Goal: Task Accomplishment & Management: Manage account settings

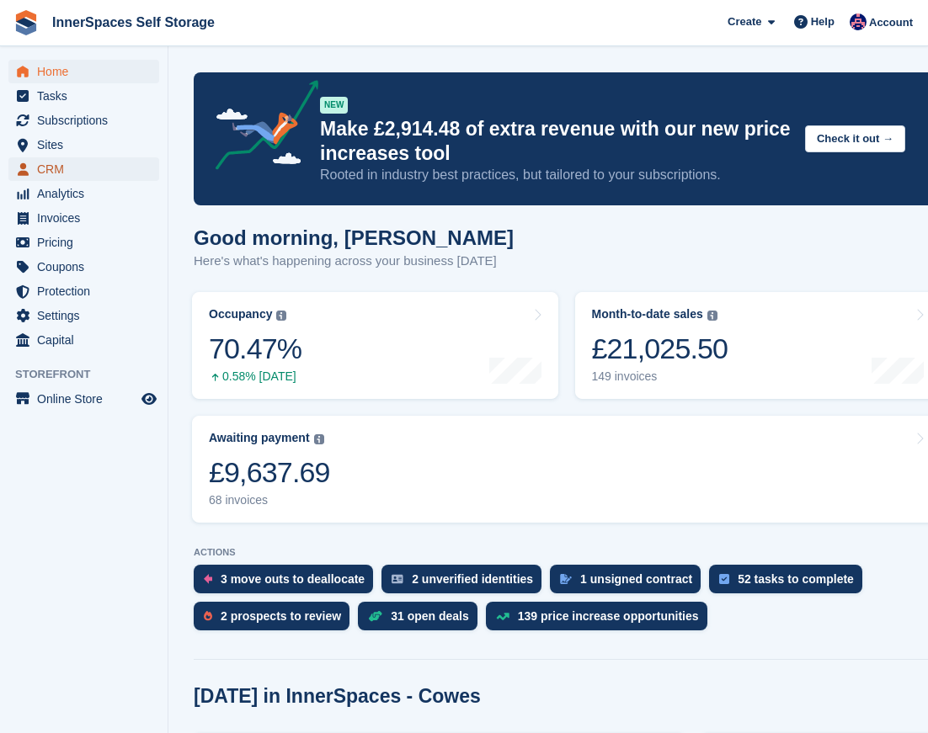
click at [73, 178] on span "CRM" at bounding box center [87, 169] width 101 height 24
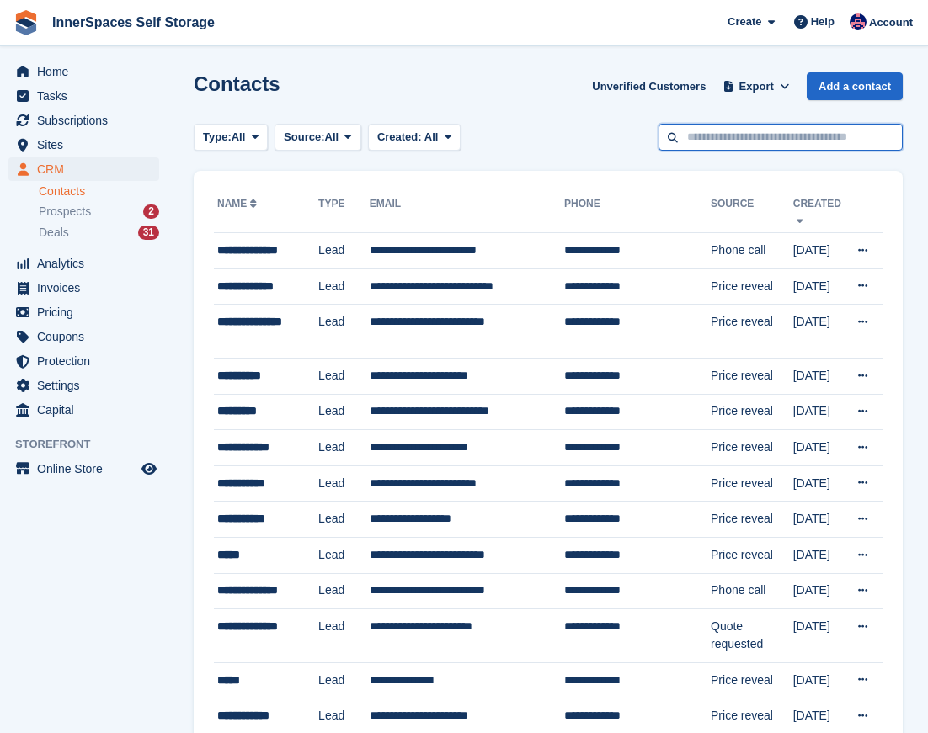
click at [740, 128] on input "text" at bounding box center [780, 138] width 244 height 28
paste input "*******"
type input "*******"
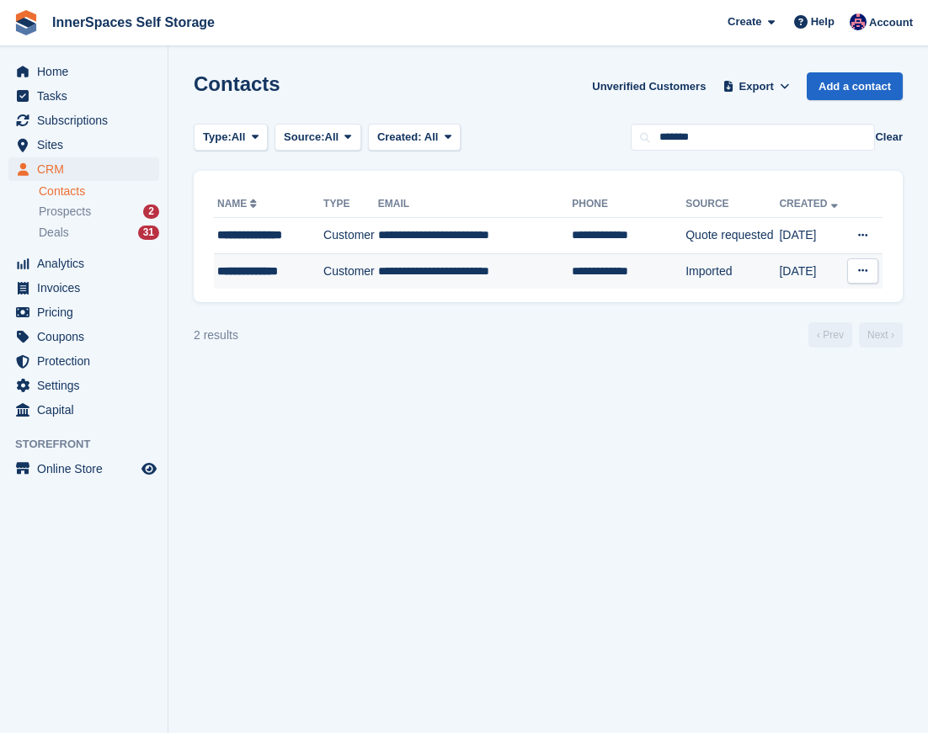
click at [348, 276] on td "Customer" at bounding box center [350, 270] width 55 height 35
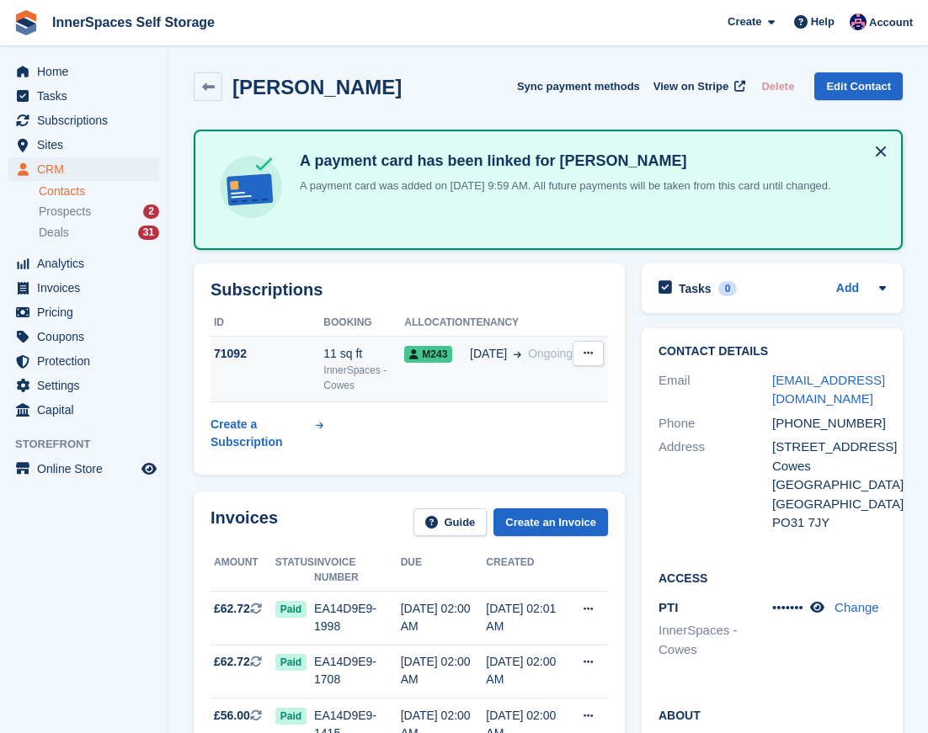
click at [446, 358] on span "M243" at bounding box center [428, 354] width 48 height 17
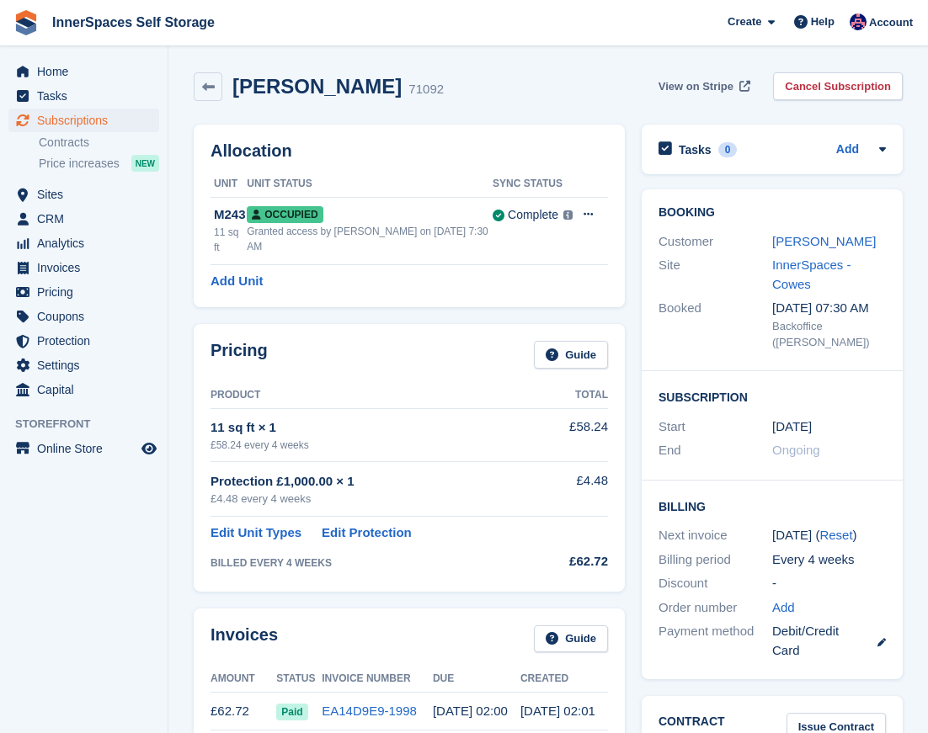
click at [704, 75] on div "Martyn Stanley 71092 View on Stripe Cancel Subscription" at bounding box center [548, 90] width 726 height 52
click at [707, 86] on span "View on Stripe" at bounding box center [695, 86] width 75 height 17
click at [793, 239] on link "Martyn Stanley" at bounding box center [824, 241] width 104 height 14
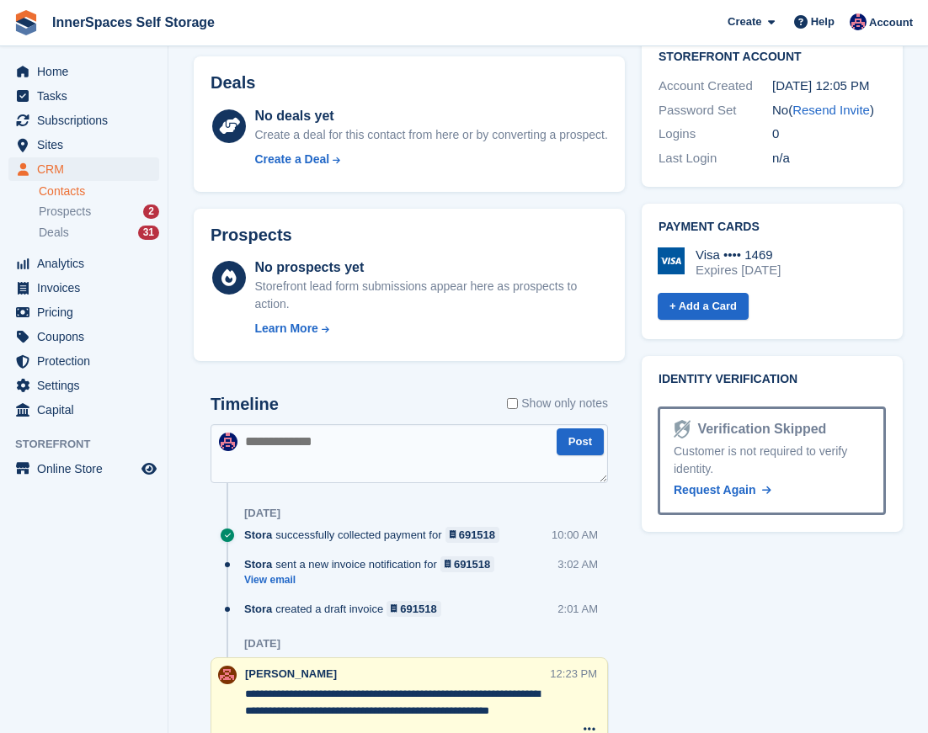
scroll to position [1071, 0]
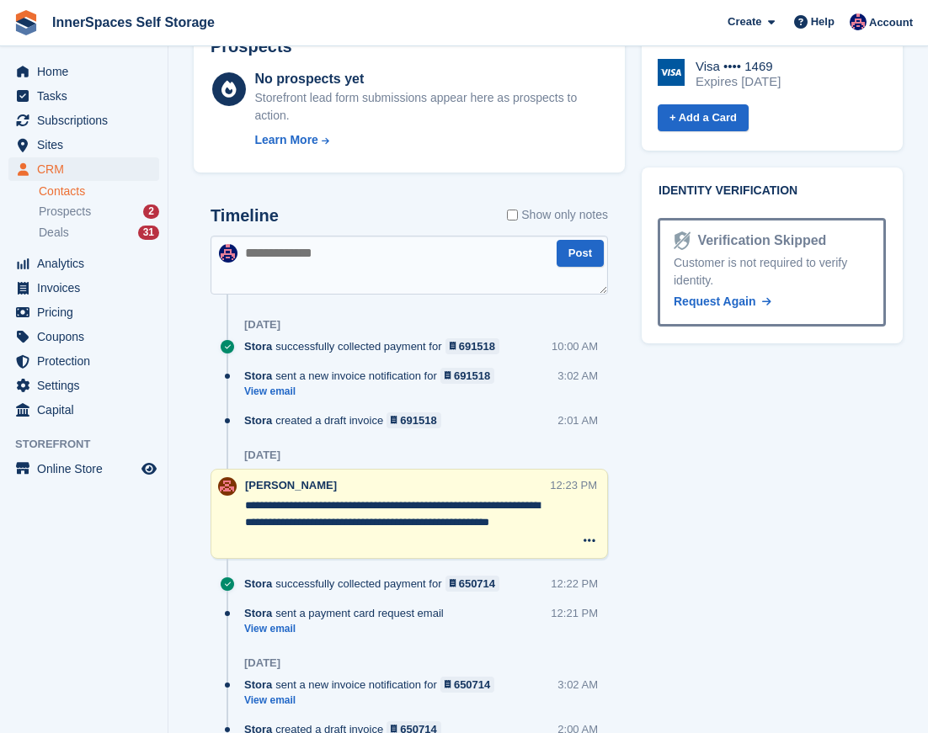
click at [380, 282] on textarea at bounding box center [408, 265] width 397 height 59
type textarea "**********"
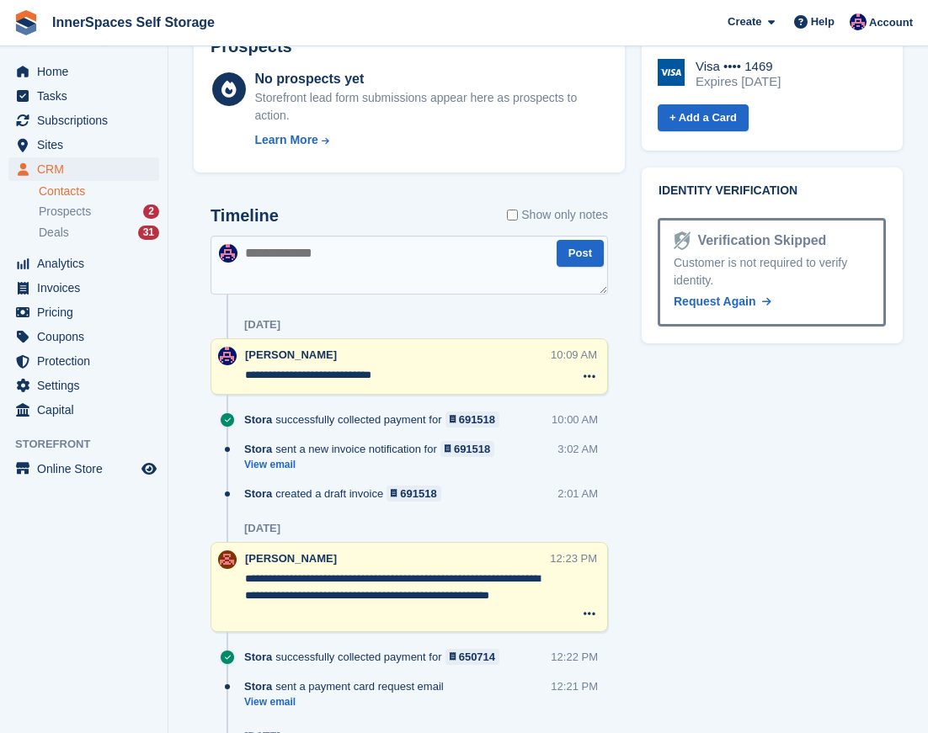
click at [355, 384] on textarea "**********" at bounding box center [396, 375] width 303 height 17
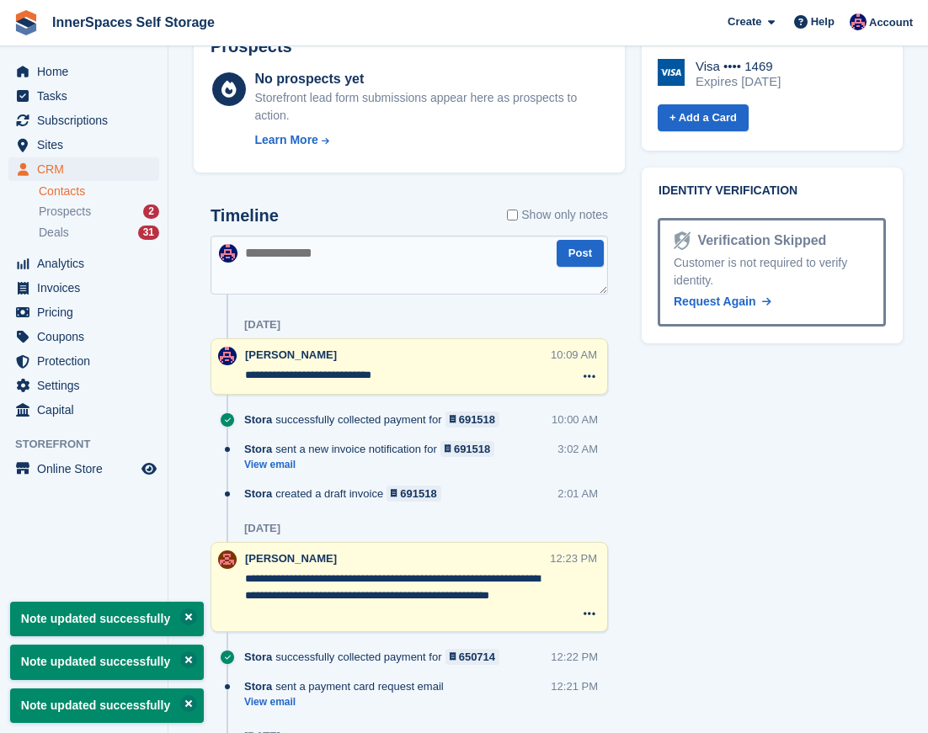
type textarea "**********"
click at [658, 409] on div "Tasks 0 Add No tasks related to Martyn Stanley Contact Details Email martynstan…" at bounding box center [772, 374] width 278 height 2380
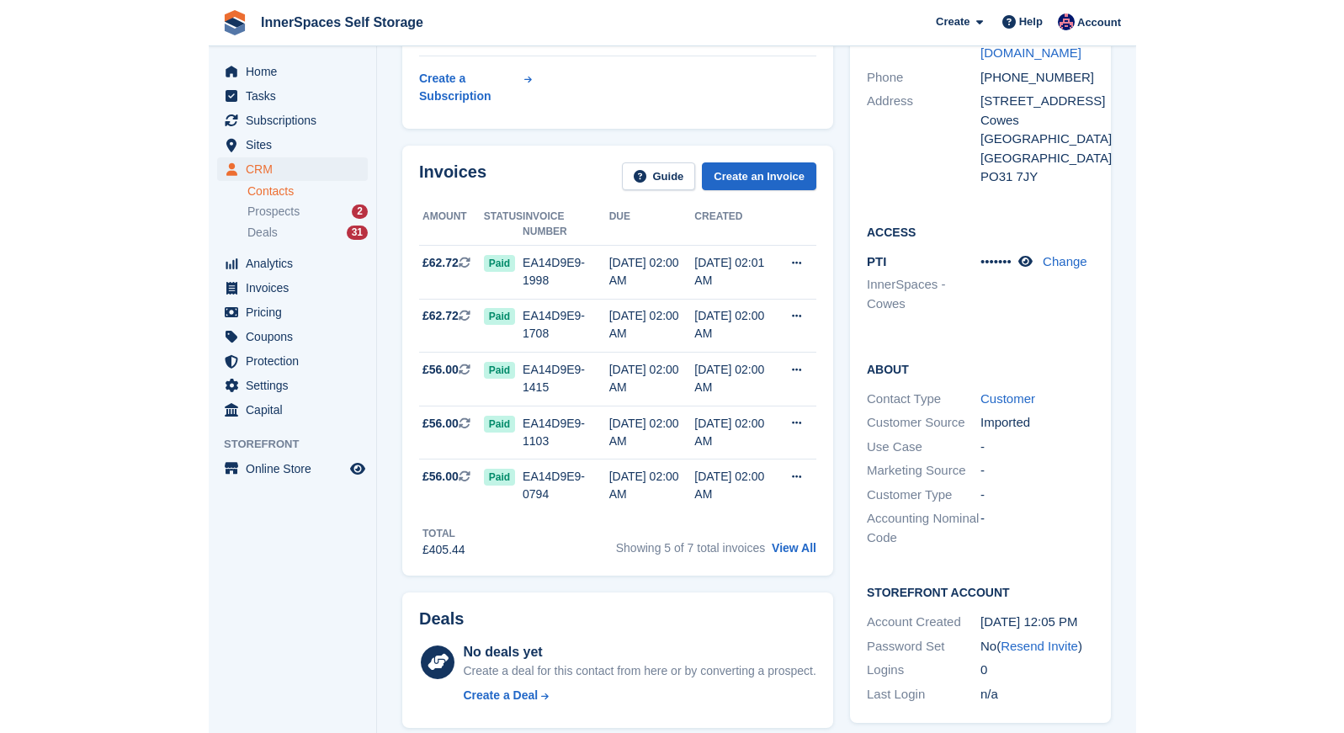
scroll to position [0, 0]
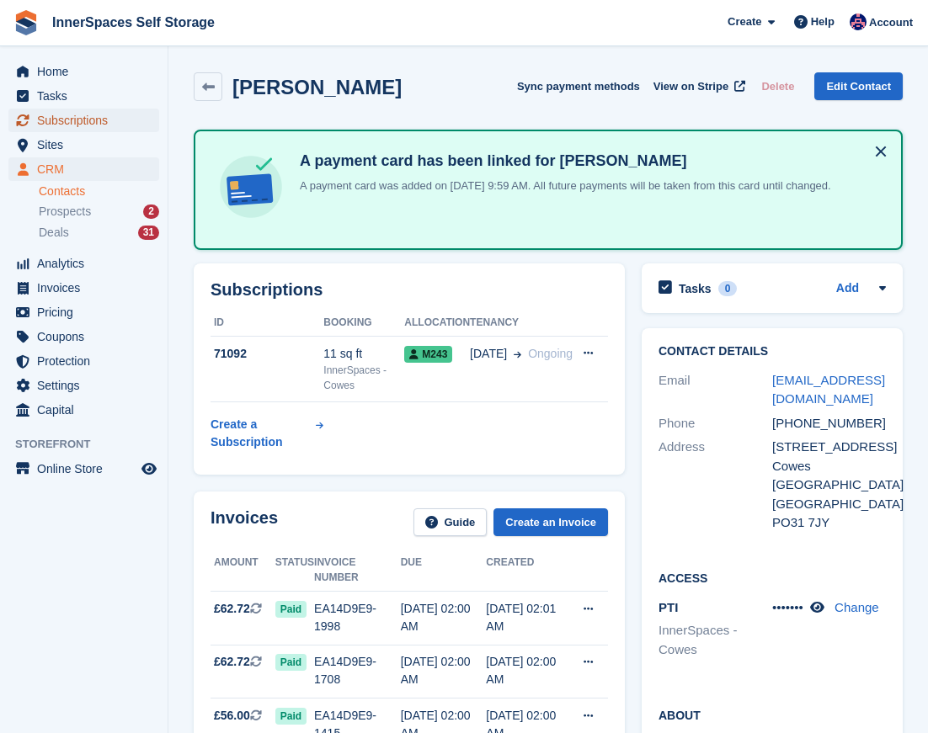
click at [58, 125] on span "Subscriptions" at bounding box center [87, 121] width 101 height 24
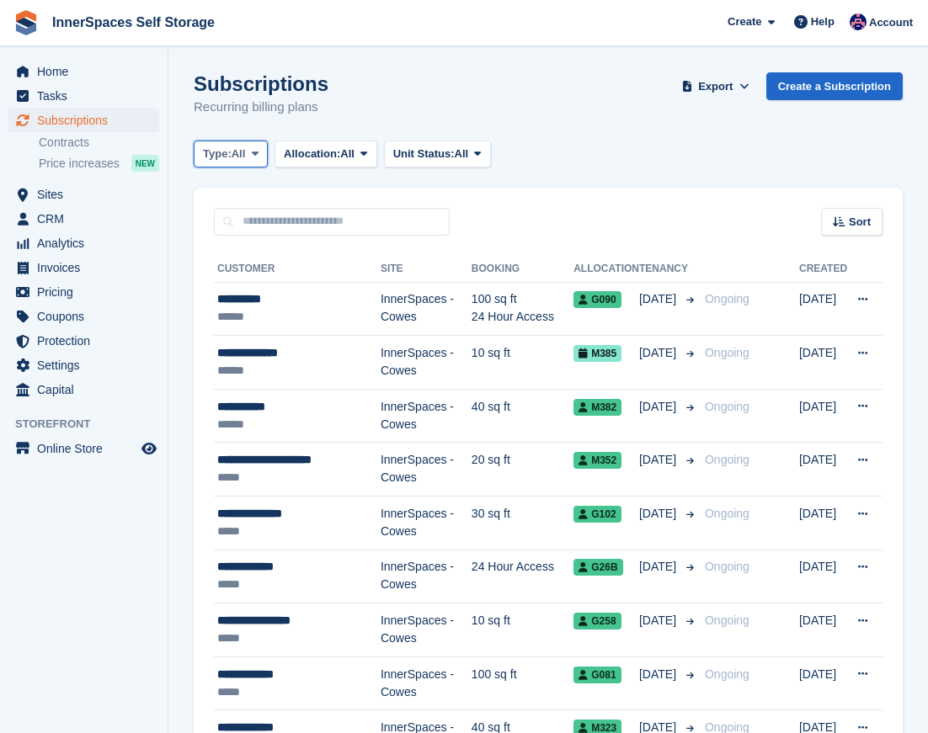
click at [222, 148] on span "Type:" at bounding box center [217, 154] width 29 height 17
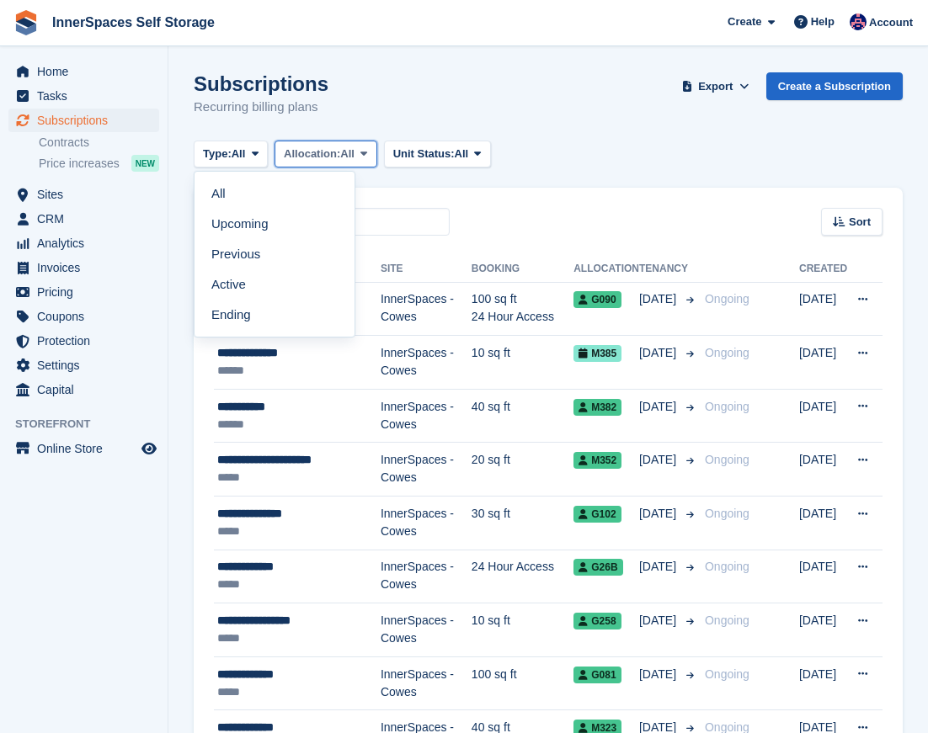
click at [289, 157] on button "Allocation: All" at bounding box center [325, 155] width 103 height 28
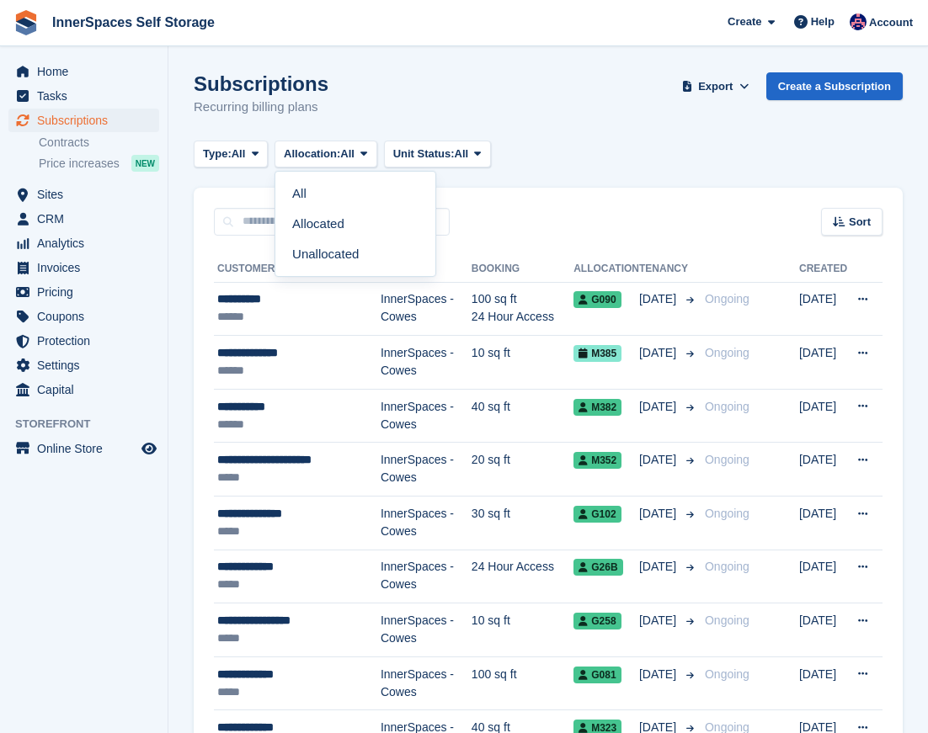
click at [298, 169] on div "All Allocated Unallocated" at bounding box center [355, 221] width 162 height 109
drag, startPoint x: 210, startPoint y: 164, endPoint x: 205, endPoint y: 157, distance: 8.7
click at [205, 161] on button "Type: All" at bounding box center [231, 155] width 74 height 28
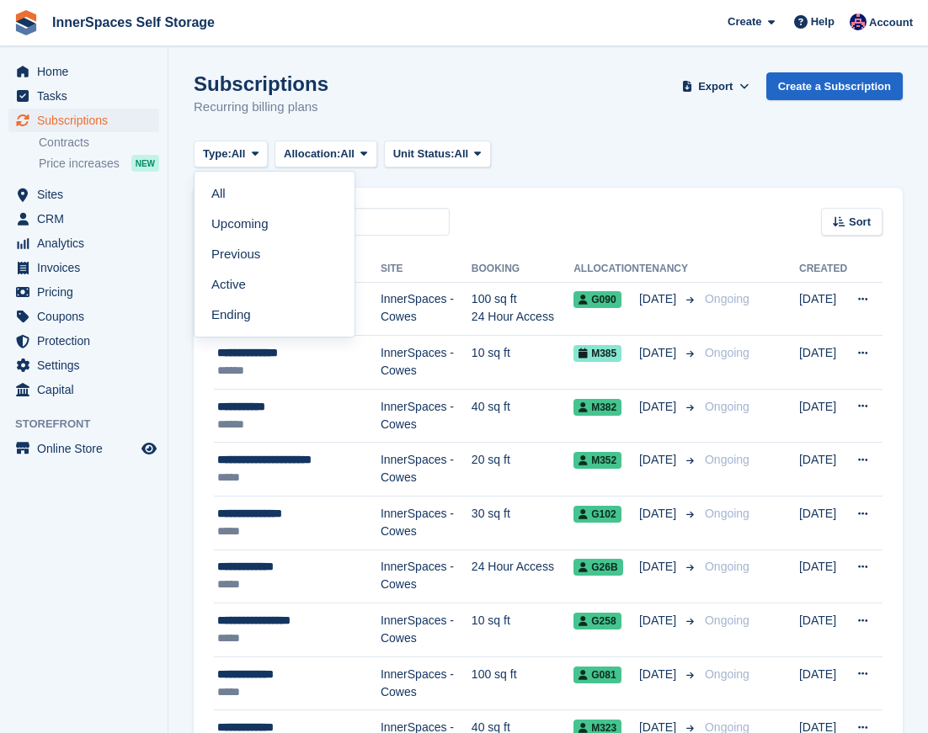
click at [263, 125] on div "Subscriptions Recurring billing plans Export Export Subscriptions Export a CSV …" at bounding box center [548, 104] width 709 height 65
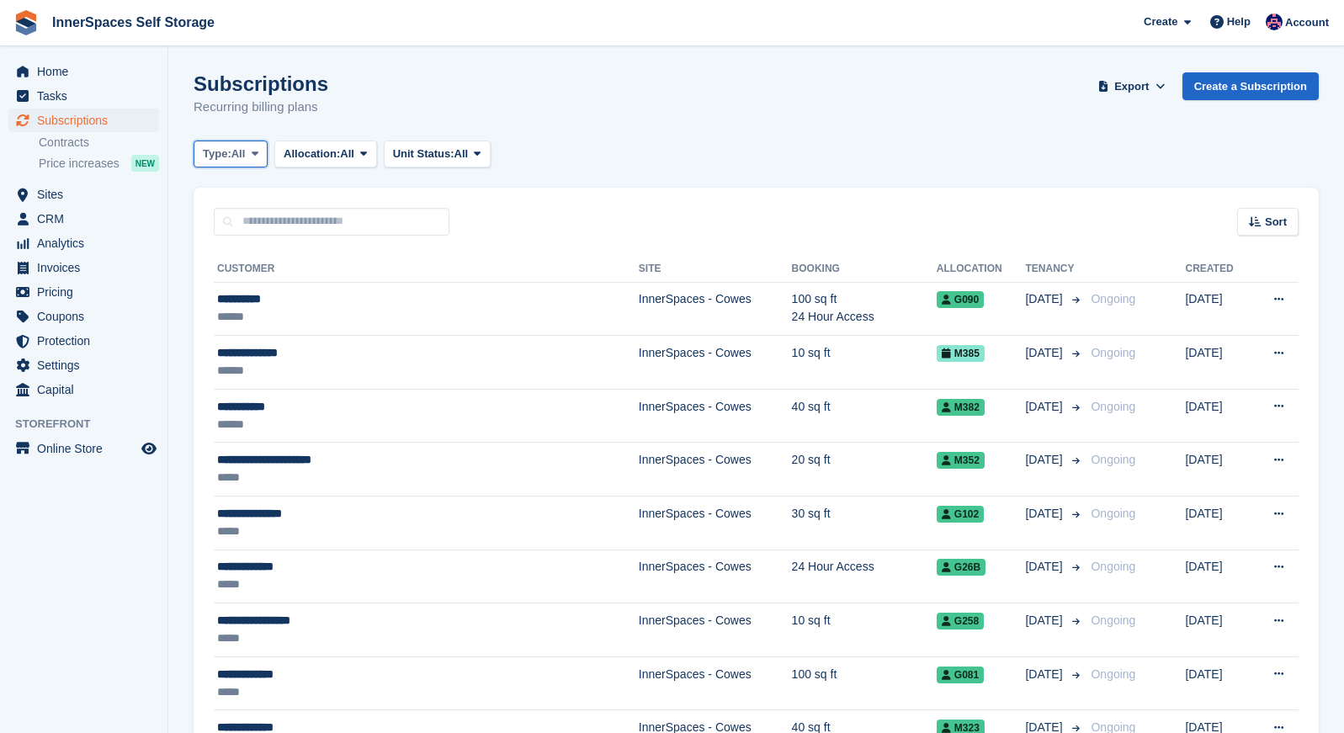
click at [231, 159] on span "Type:" at bounding box center [217, 154] width 29 height 17
click at [234, 284] on link "Active" at bounding box center [274, 284] width 146 height 30
click at [927, 91] on span at bounding box center [1103, 86] width 17 height 17
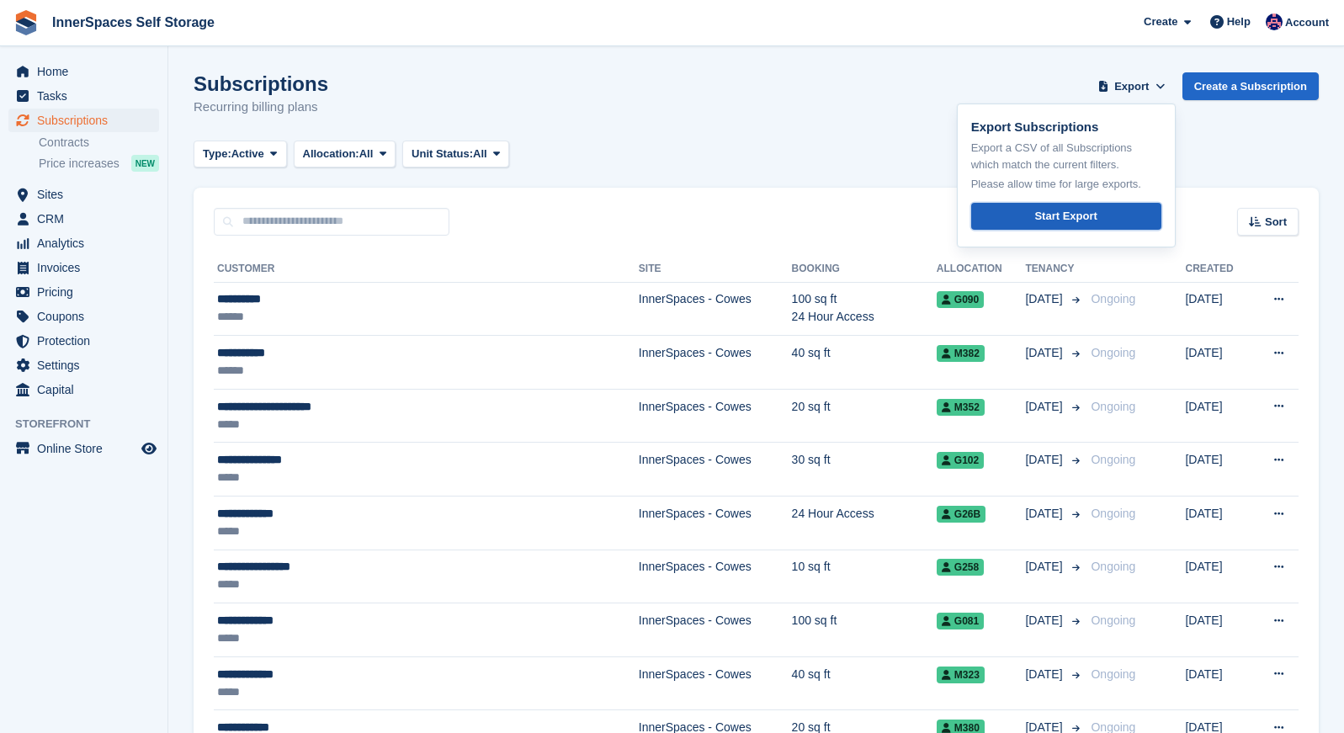
click at [927, 222] on div "Start Export" at bounding box center [1065, 216] width 62 height 17
click at [283, 231] on input "text" at bounding box center [332, 222] width 236 height 28
paste input "****"
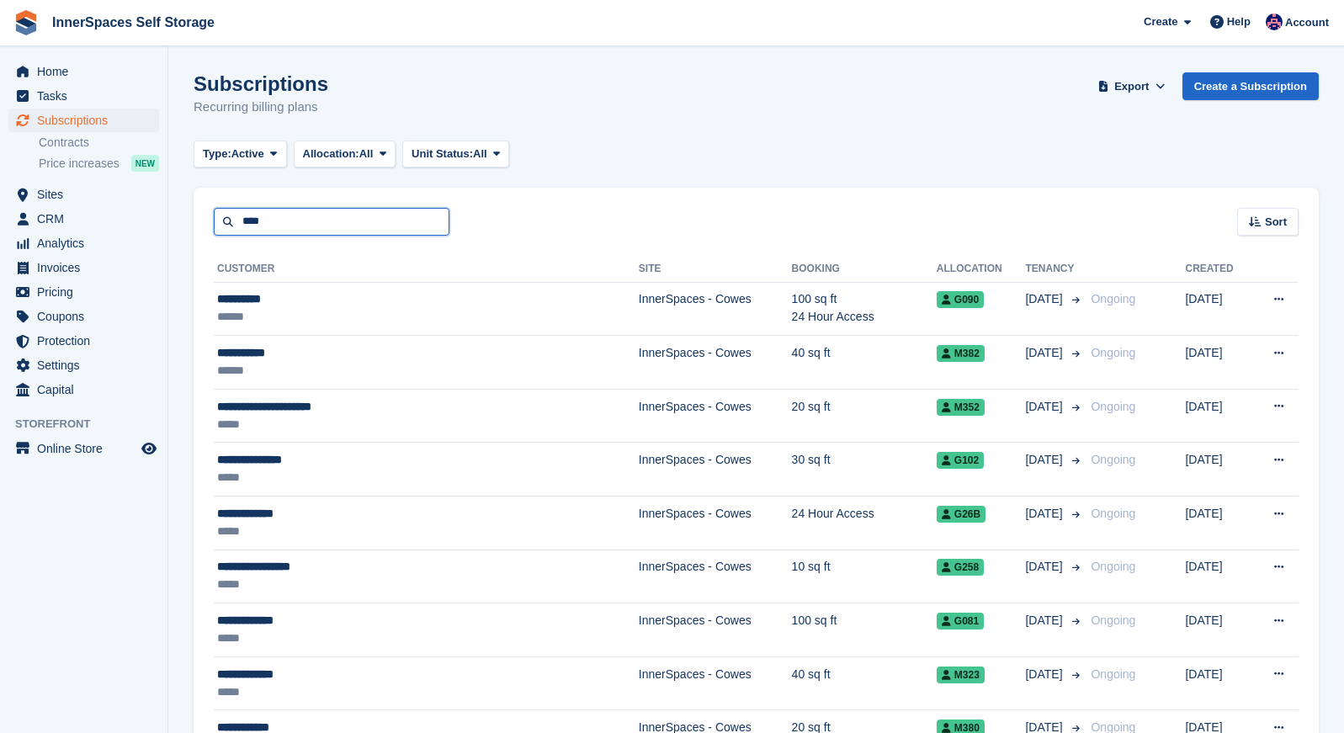
type input "****"
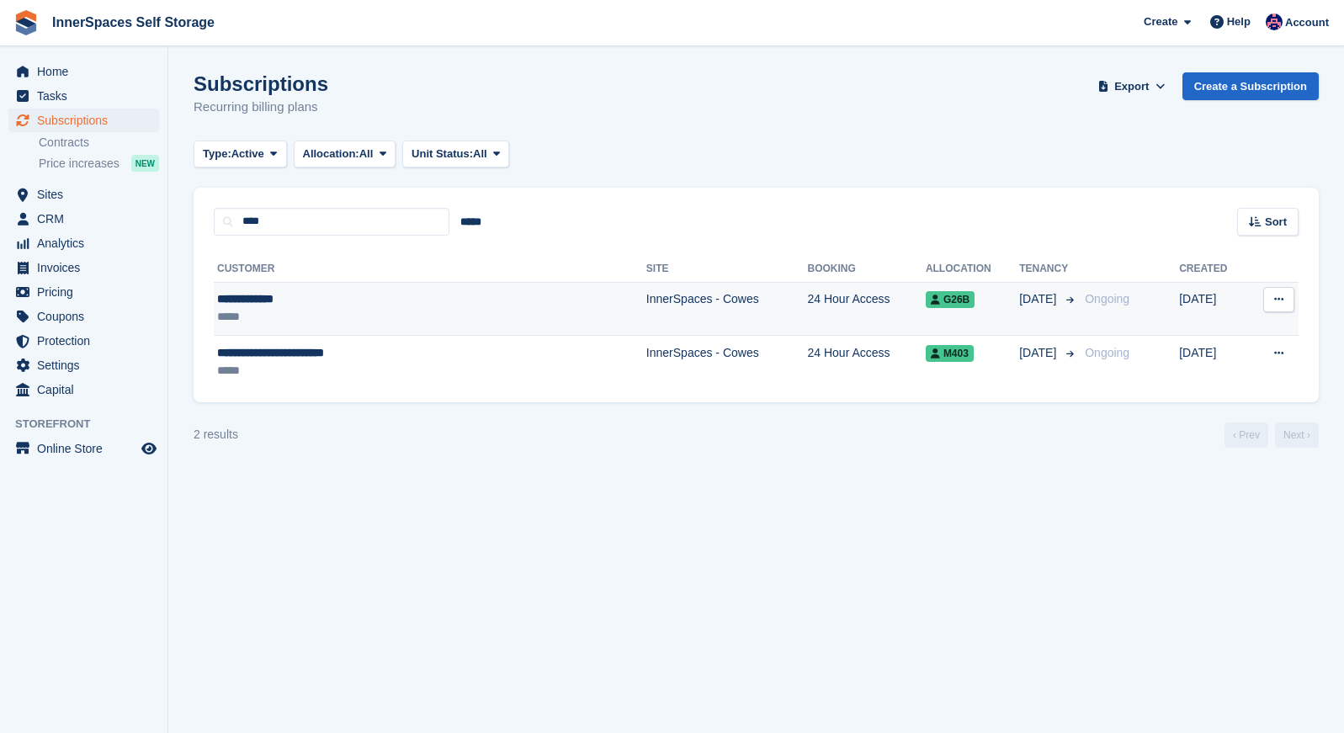
click at [355, 309] on div "*****" at bounding box center [366, 317] width 299 height 18
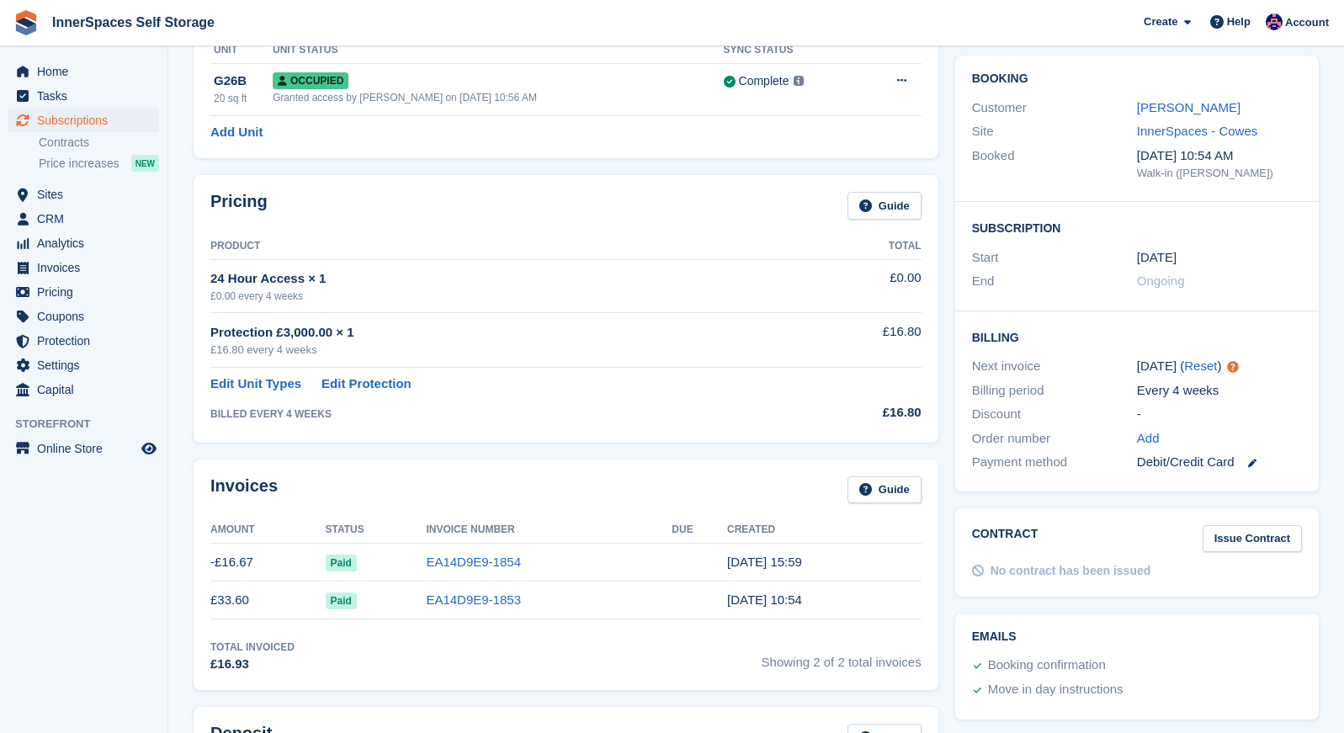
scroll to position [145, 0]
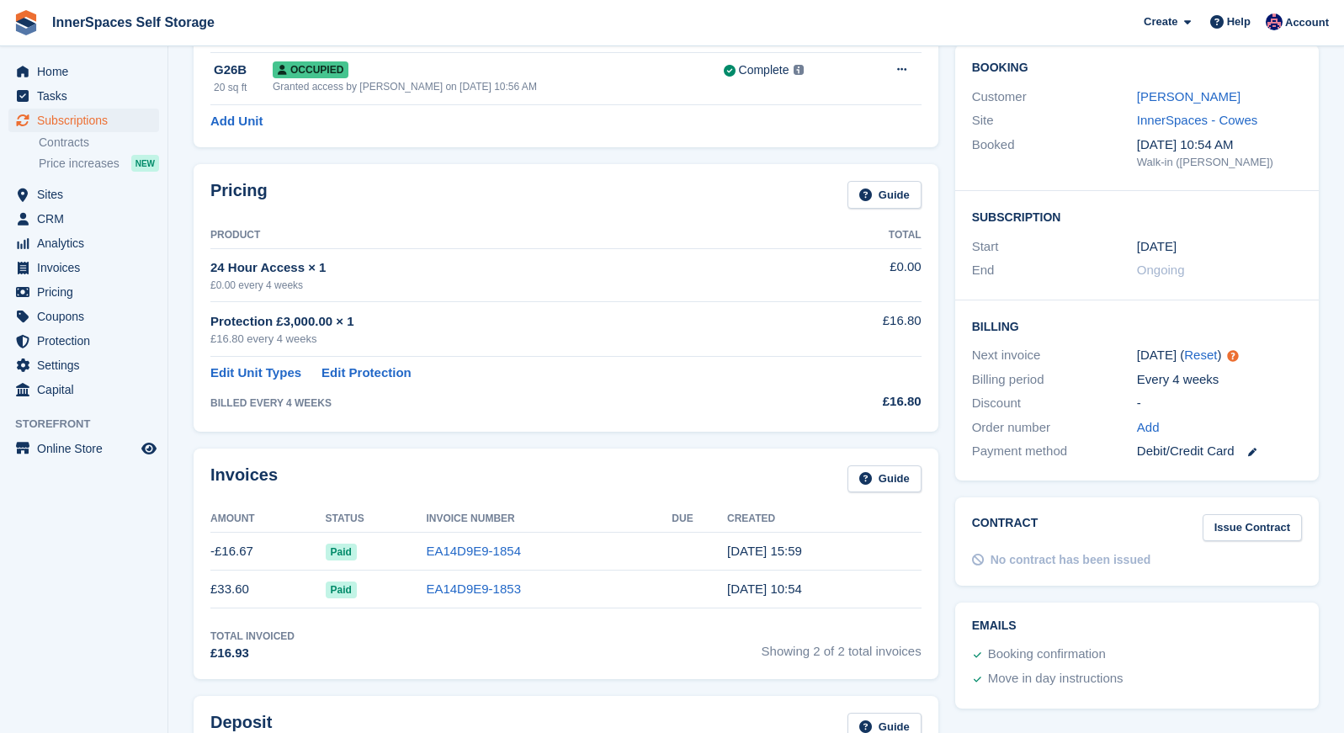
click at [246, 268] on div "24 Hour Access × 1" at bounding box center [508, 267] width 596 height 19
drag, startPoint x: 890, startPoint y: 268, endPoint x: 586, endPoint y: 322, distance: 309.6
click at [890, 268] on td "£0.00" at bounding box center [863, 274] width 114 height 53
click at [219, 372] on link "Edit Unit Types" at bounding box center [255, 373] width 91 height 19
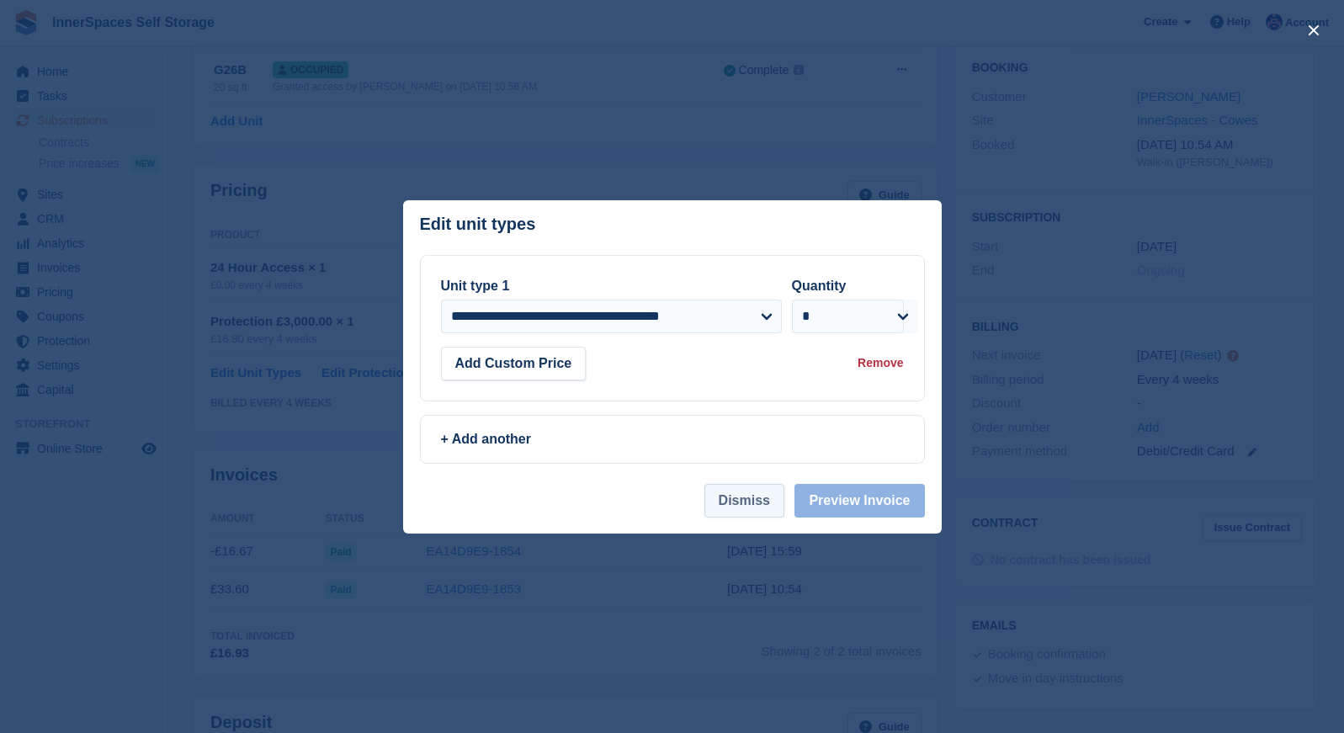
click at [713, 500] on button "Dismiss" at bounding box center [744, 501] width 80 height 34
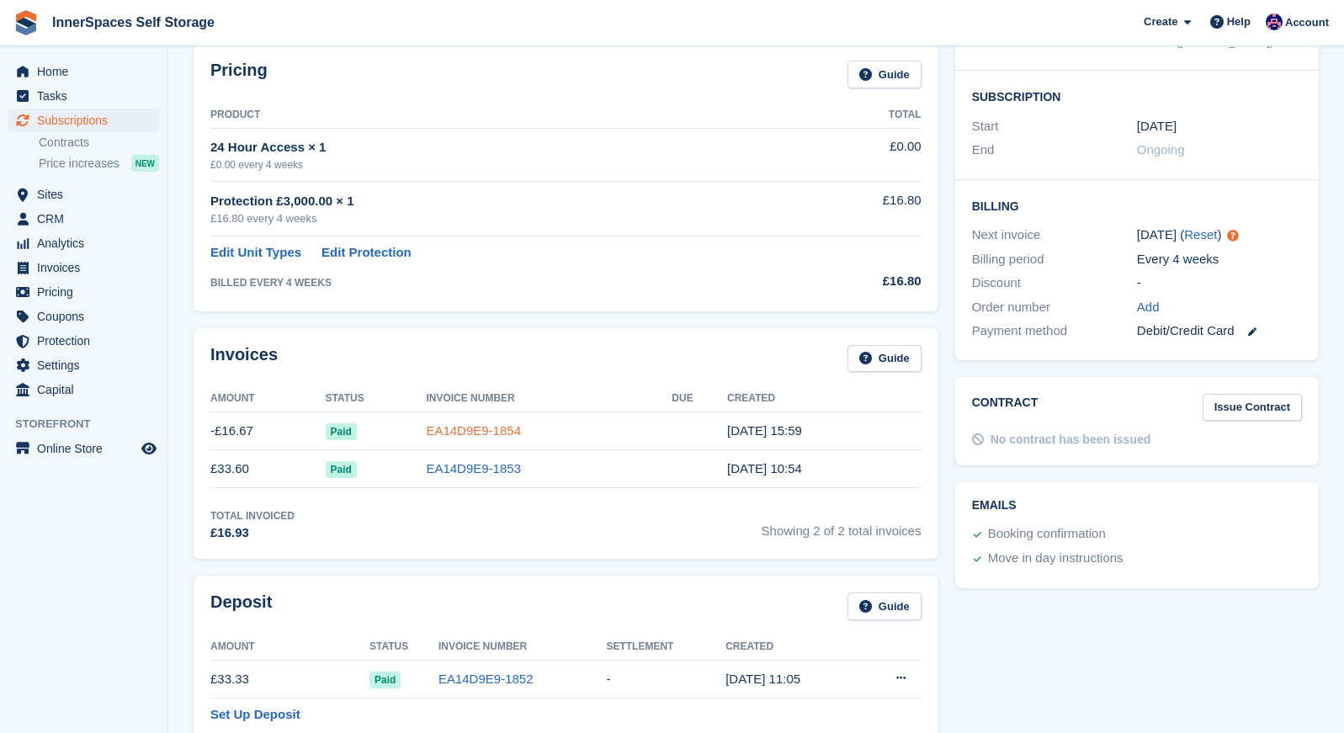
scroll to position [273, 0]
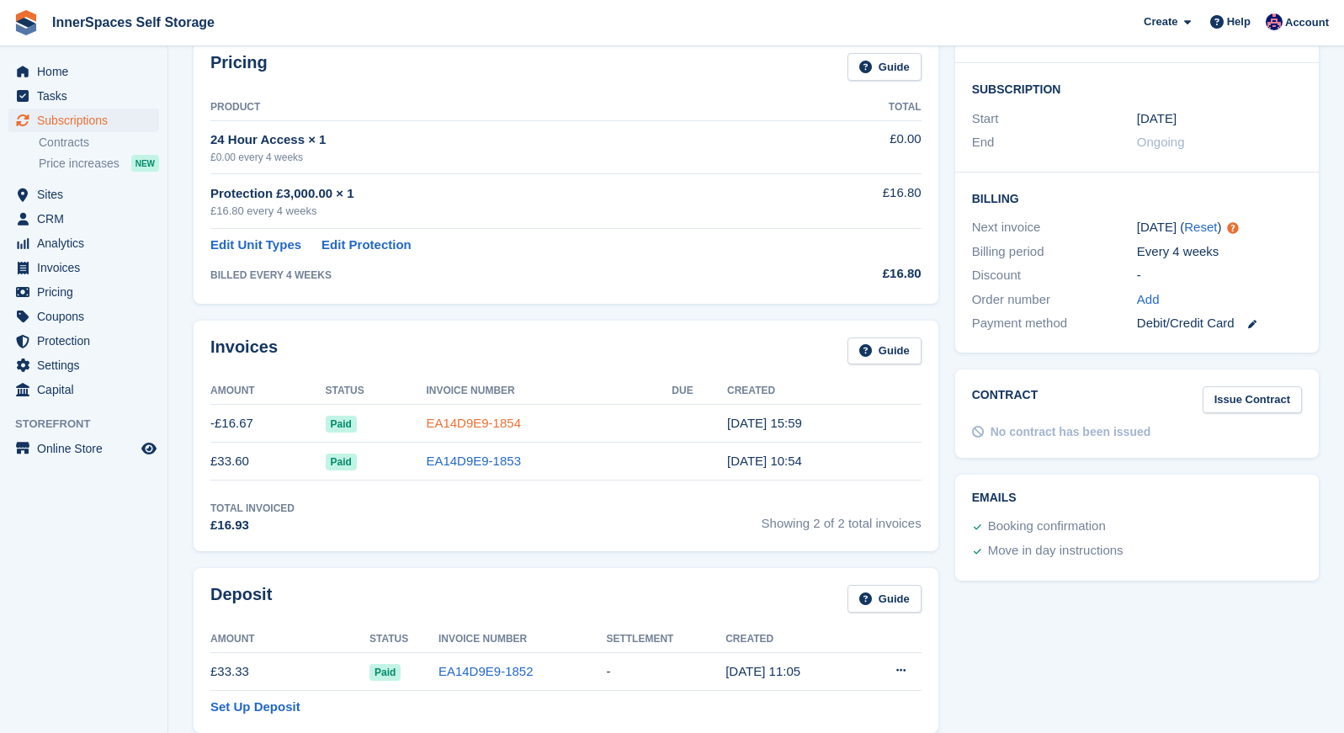
click at [468, 416] on link "EA14D9E9-1854" at bounding box center [473, 423] width 95 height 14
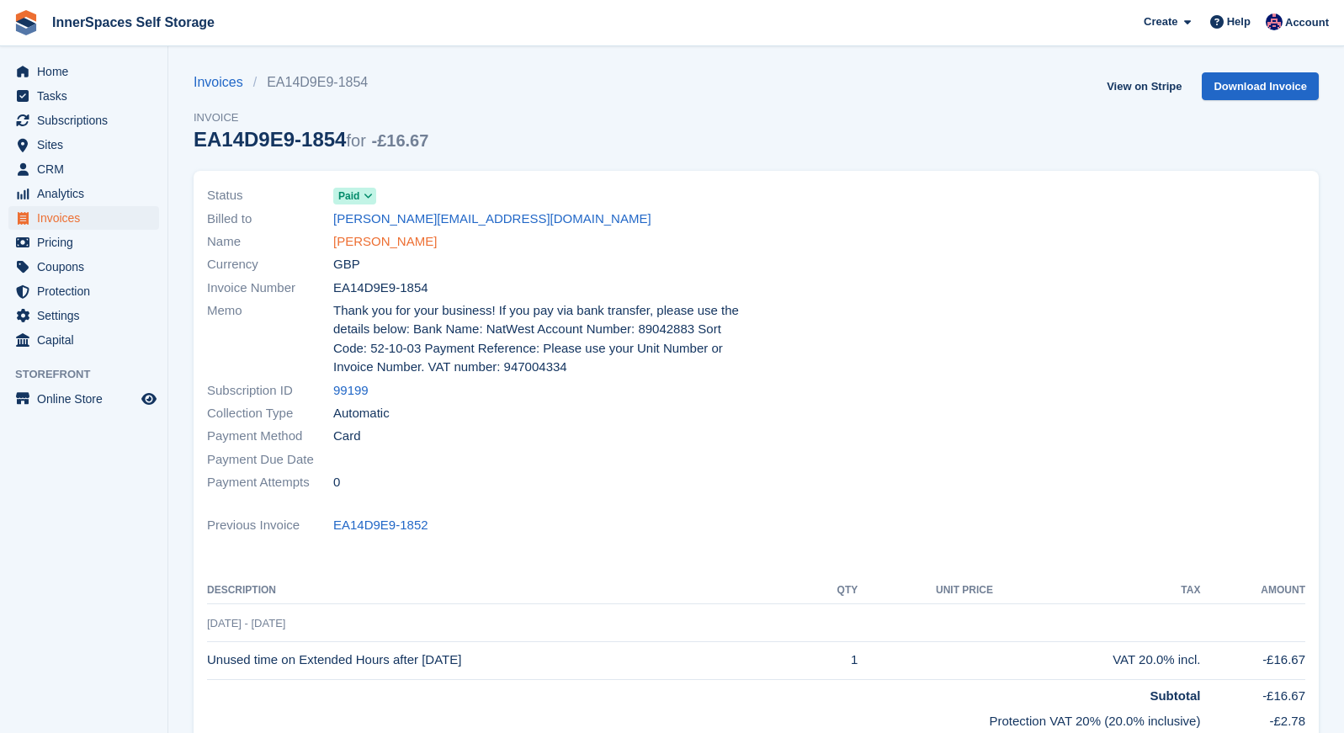
click at [369, 242] on link "Muhammad Omer" at bounding box center [385, 241] width 104 height 19
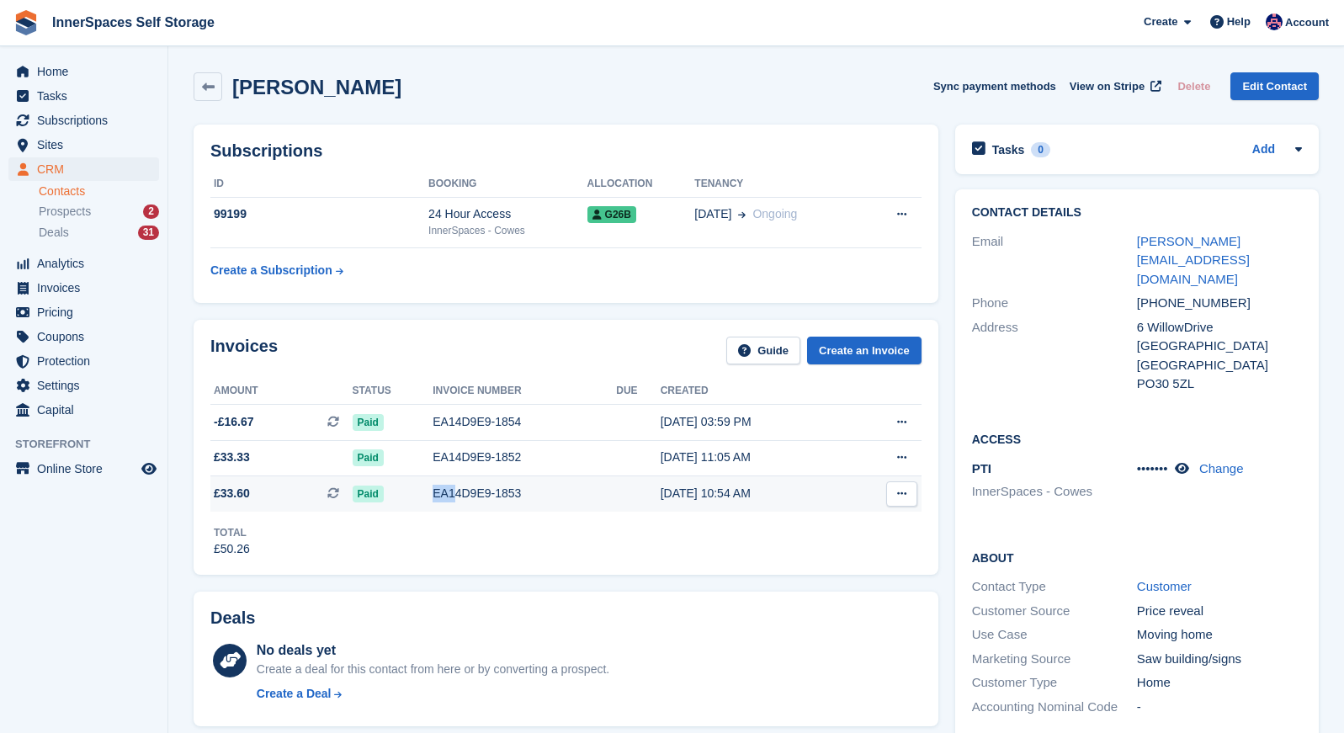
click at [465, 486] on div "EA14D9E9-1853" at bounding box center [524, 494] width 183 height 18
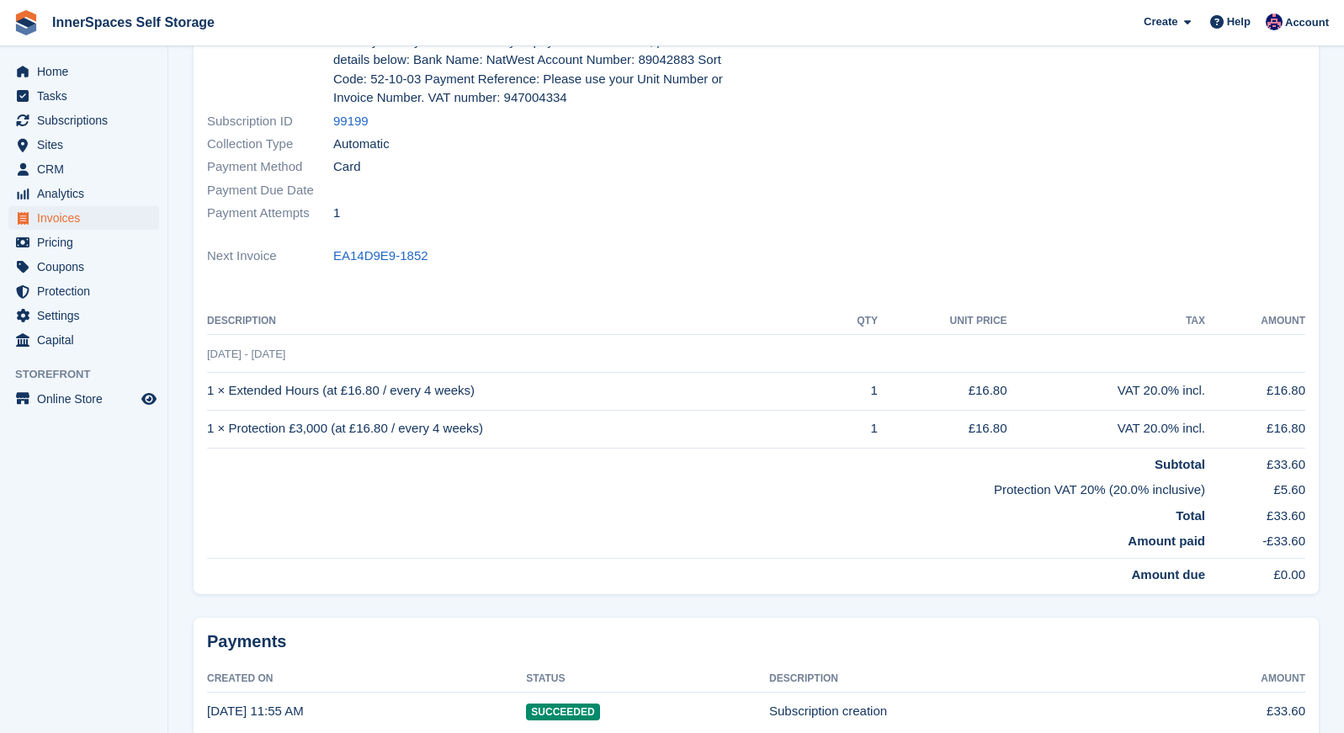
scroll to position [343, 0]
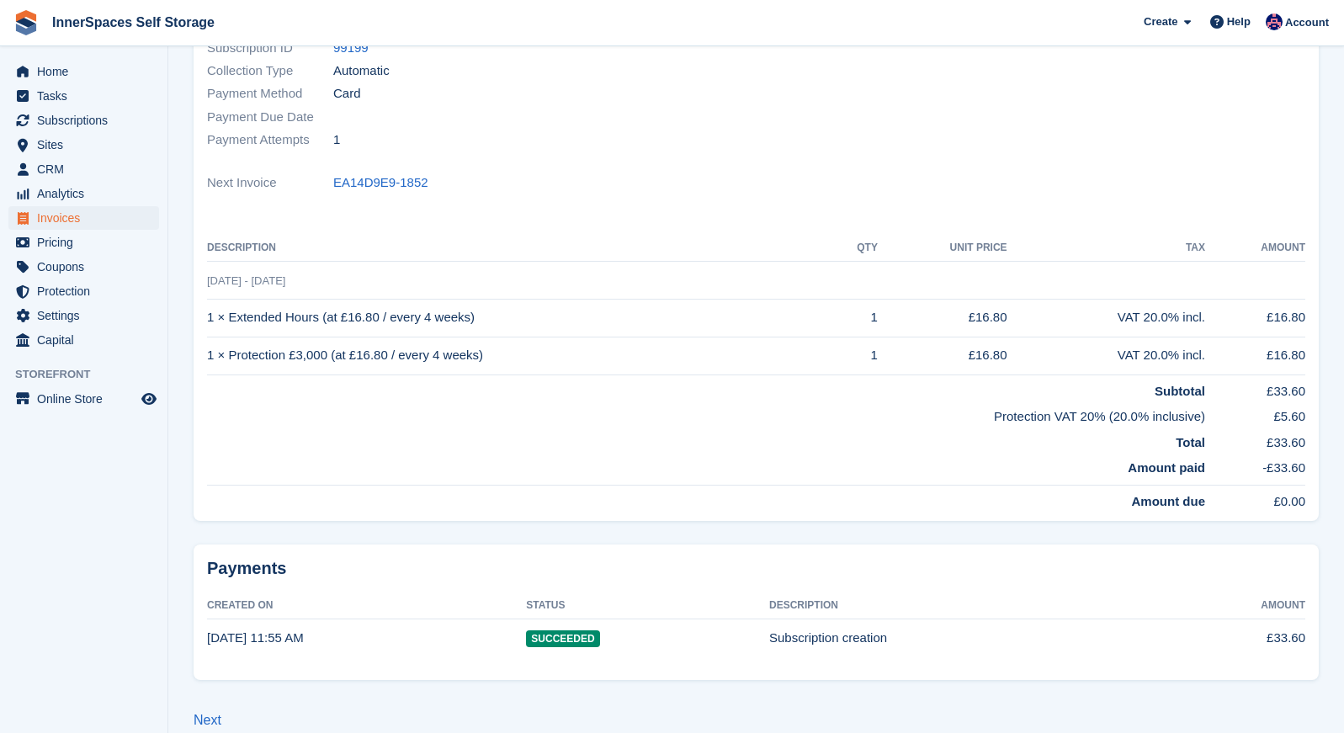
drag, startPoint x: 220, startPoint y: 322, endPoint x: 1190, endPoint y: 324, distance: 970.4
click at [1184, 328] on tr "1 × Extended Hours (at £16.80 / every 4 weeks) 1 £16.80 VAT 20.0% incl. £16.80" at bounding box center [756, 318] width 1098 height 38
click at [1216, 321] on td "£16.80" at bounding box center [1255, 318] width 100 height 38
click at [332, 362] on td "1 × Protection £3,000 (at £16.80 / every 4 weeks)" at bounding box center [519, 356] width 624 height 38
click at [331, 362] on td "1 × Protection £3,000 (at £16.80 / every 4 weeks)" at bounding box center [519, 356] width 624 height 38
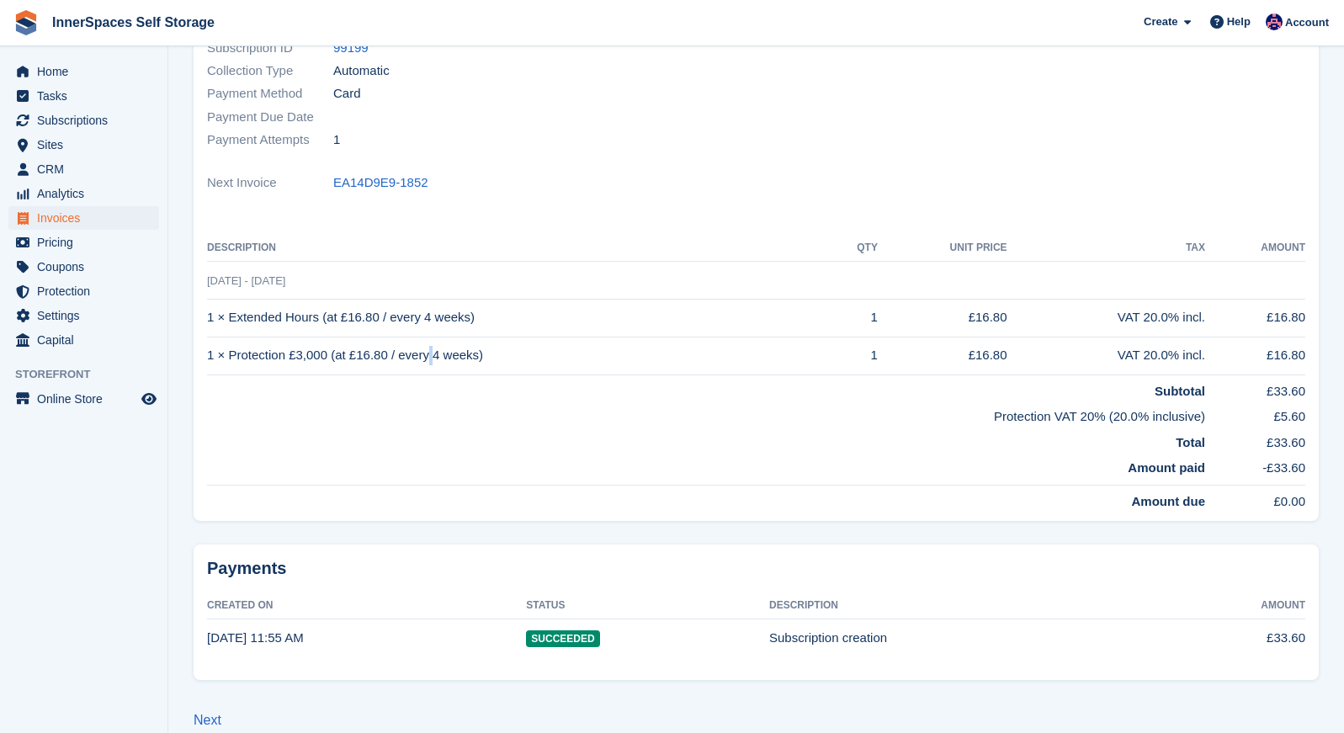
click at [328, 363] on td "1 × Protection £3,000 (at £16.80 / every 4 weeks)" at bounding box center [519, 356] width 624 height 38
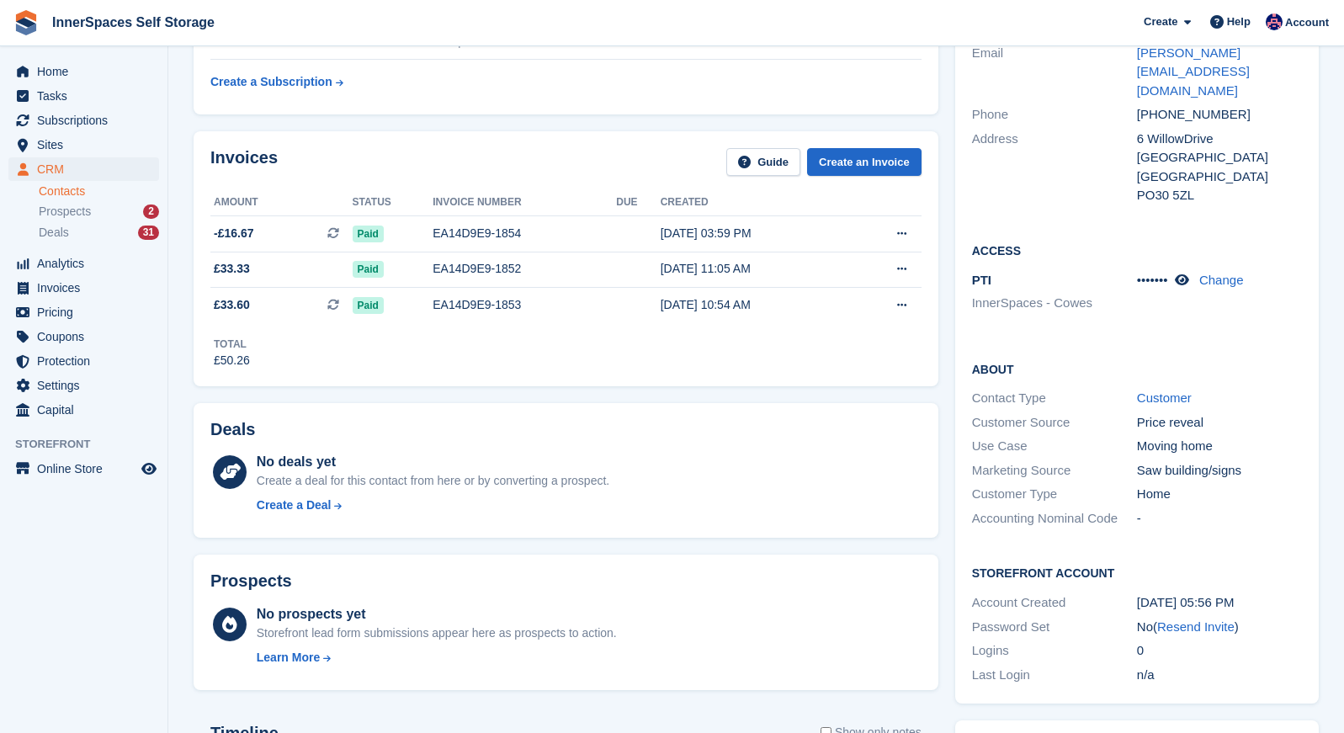
scroll to position [87, 0]
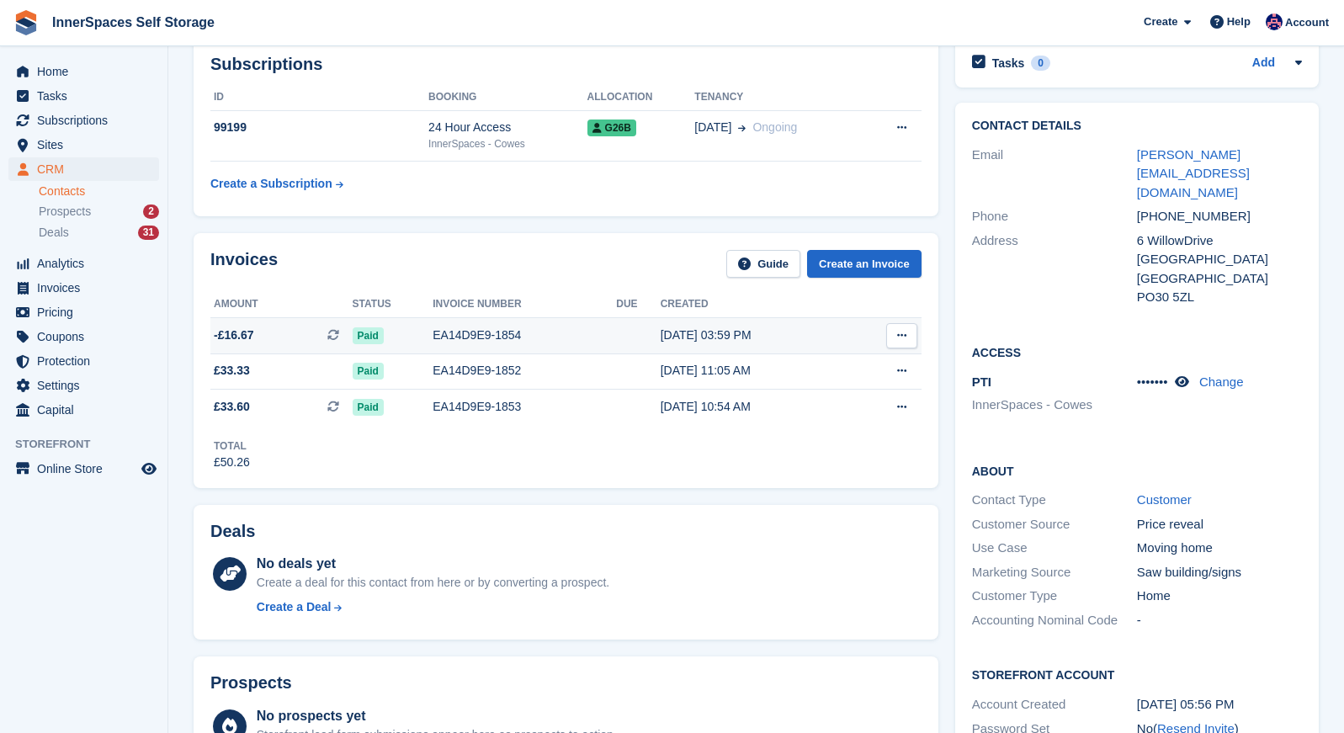
click at [358, 319] on td "Paid" at bounding box center [393, 335] width 81 height 36
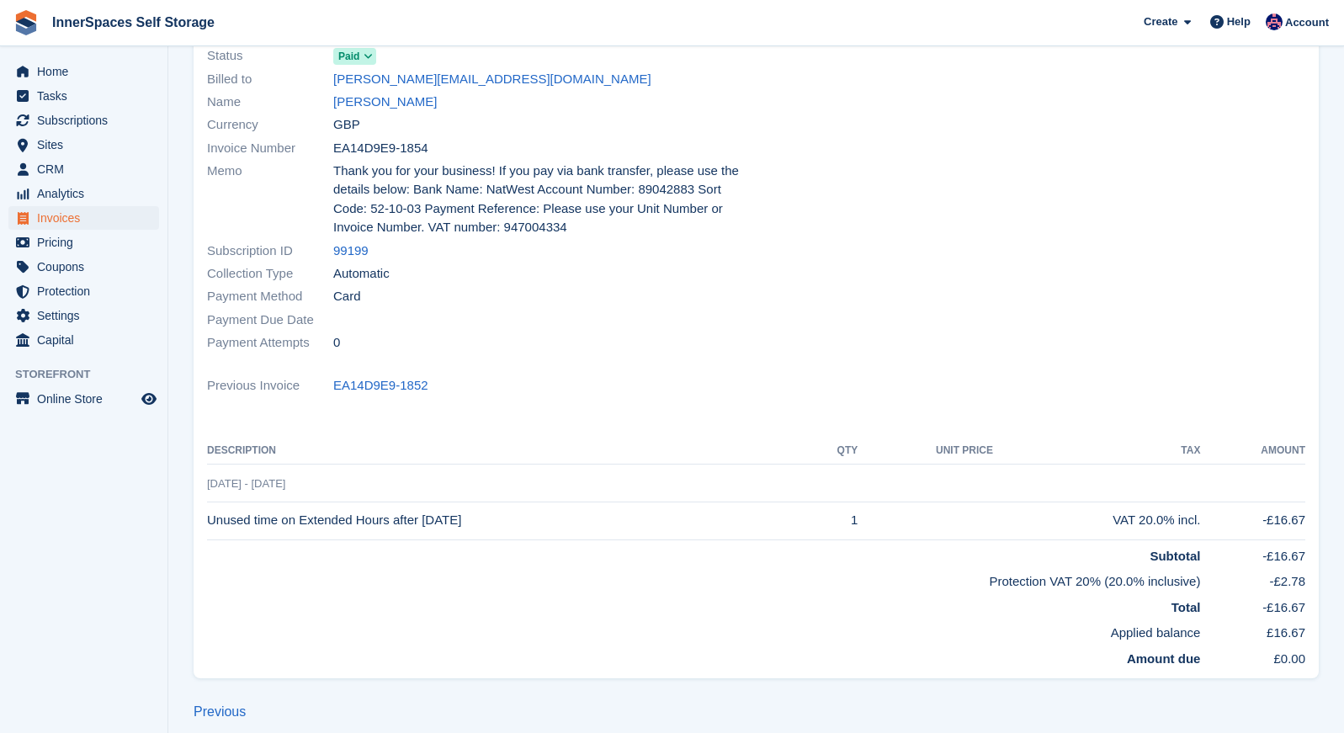
scroll to position [155, 0]
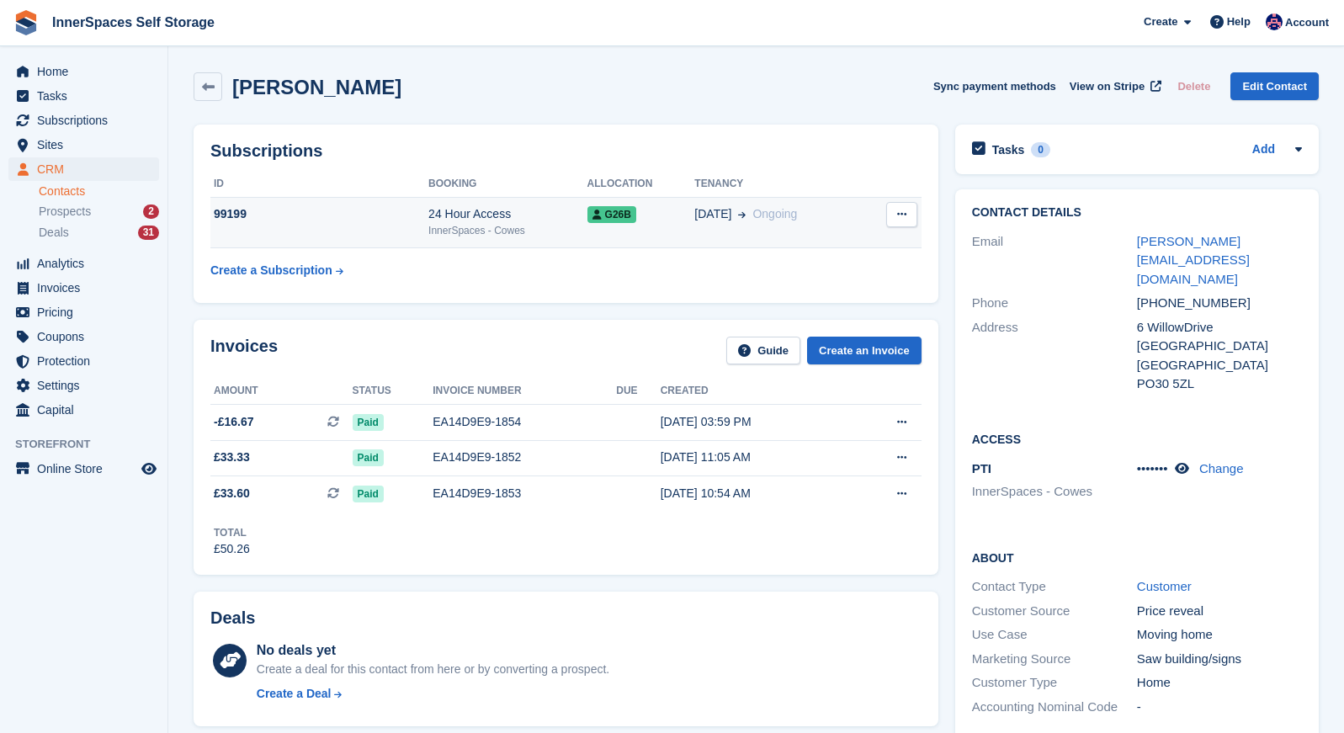
click at [343, 230] on td "99199" at bounding box center [319, 222] width 218 height 51
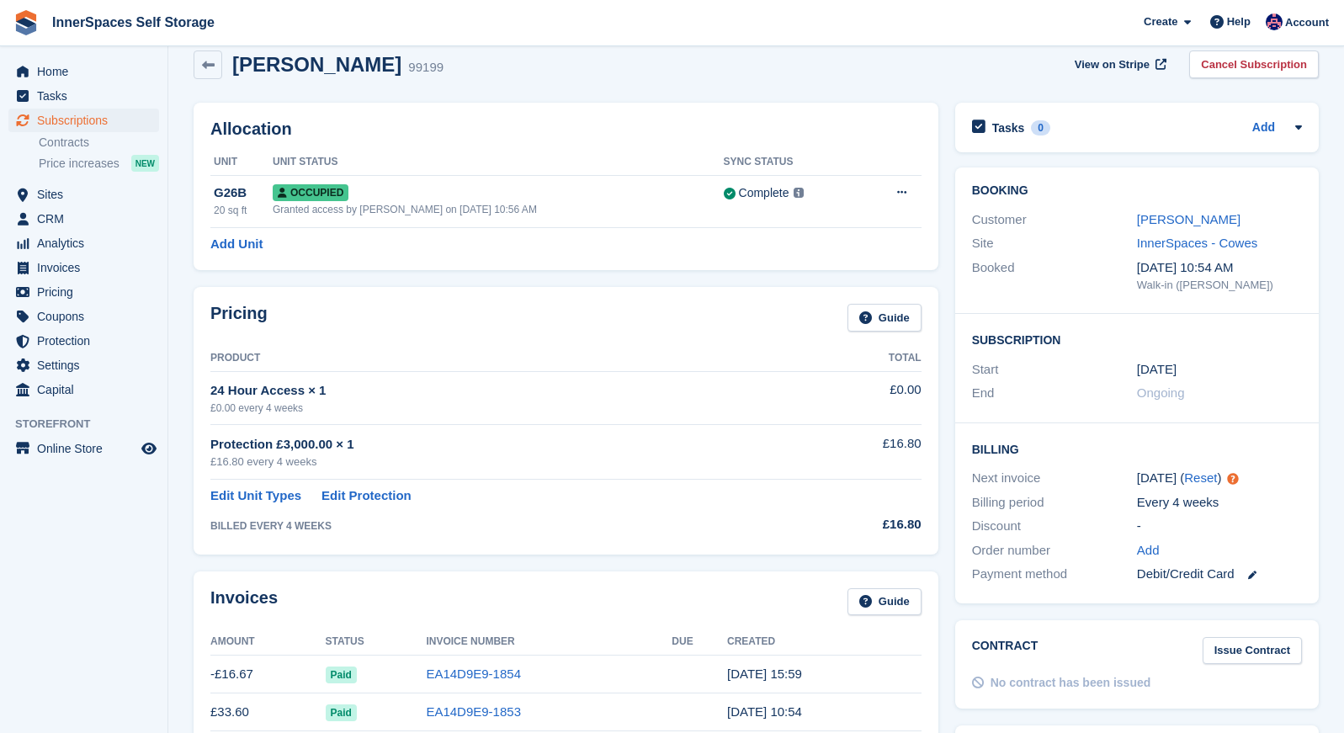
scroll to position [19, 0]
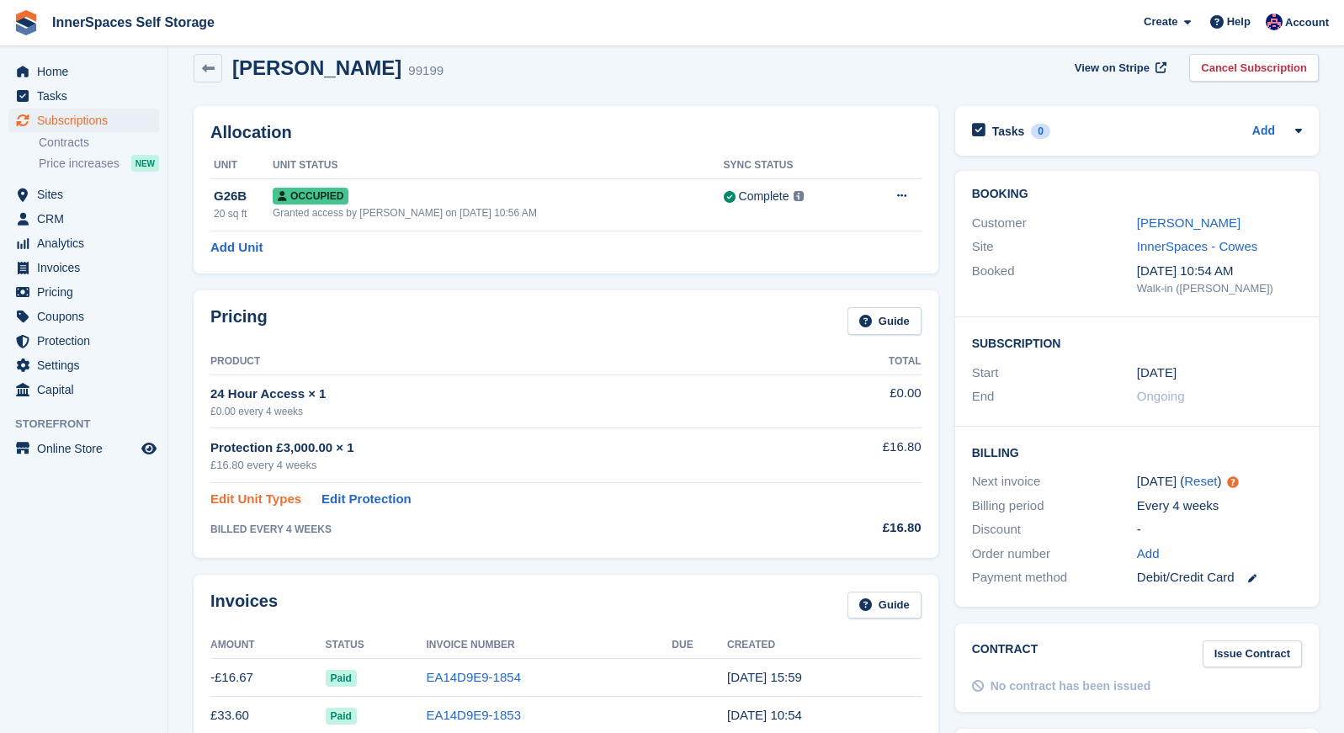
click at [263, 493] on link "Edit Unit Types" at bounding box center [255, 499] width 91 height 19
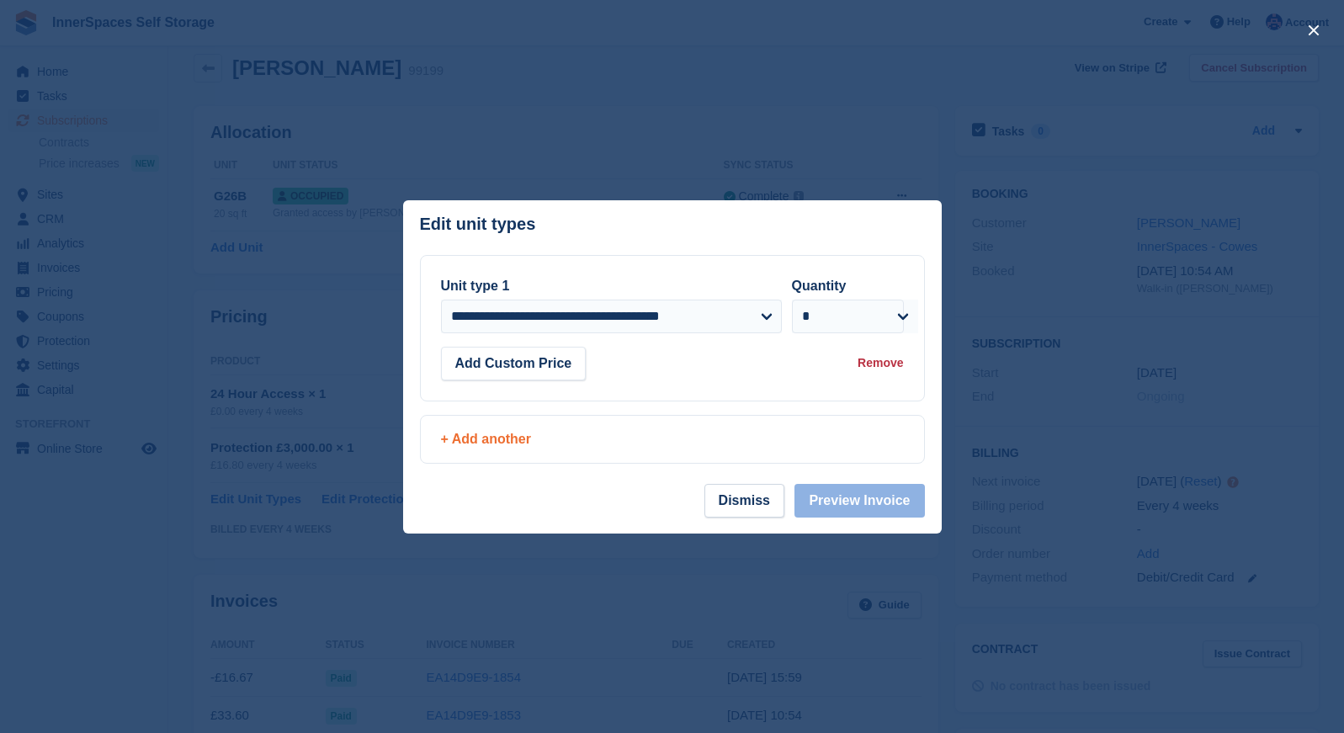
drag, startPoint x: 458, startPoint y: 480, endPoint x: 469, endPoint y: 450, distance: 31.4
click at [459, 476] on section "**********" at bounding box center [672, 369] width 539 height 229
click at [473, 444] on div "+ Add another" at bounding box center [672, 439] width 463 height 20
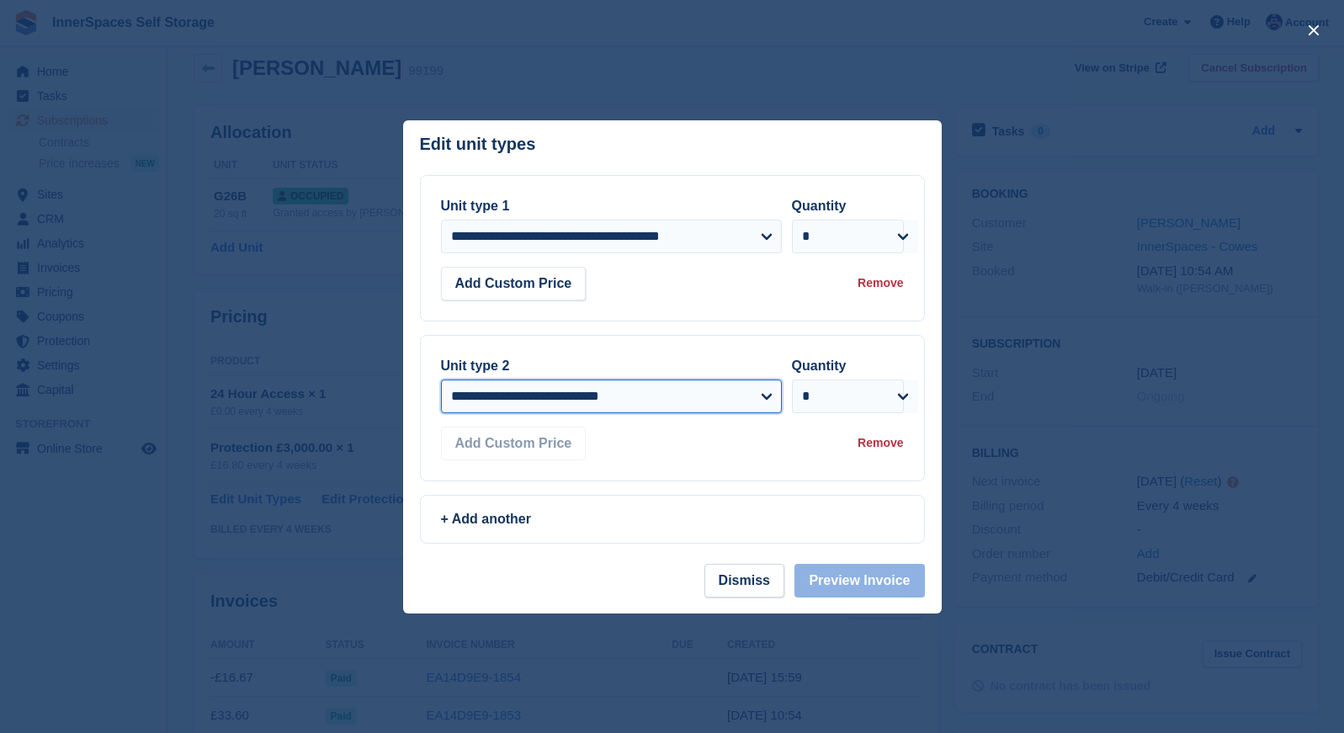
click at [529, 393] on select "**********" at bounding box center [611, 397] width 341 height 34
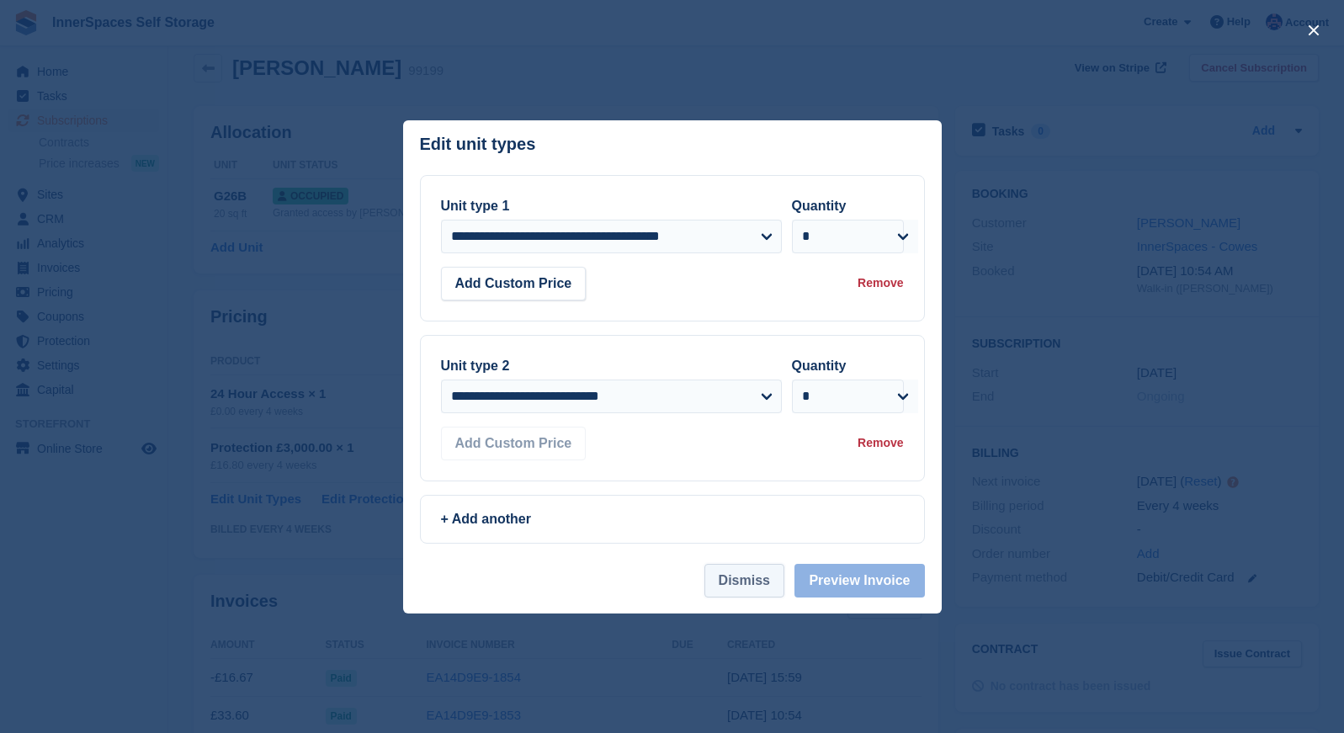
click at [736, 591] on button "Dismiss" at bounding box center [744, 581] width 80 height 34
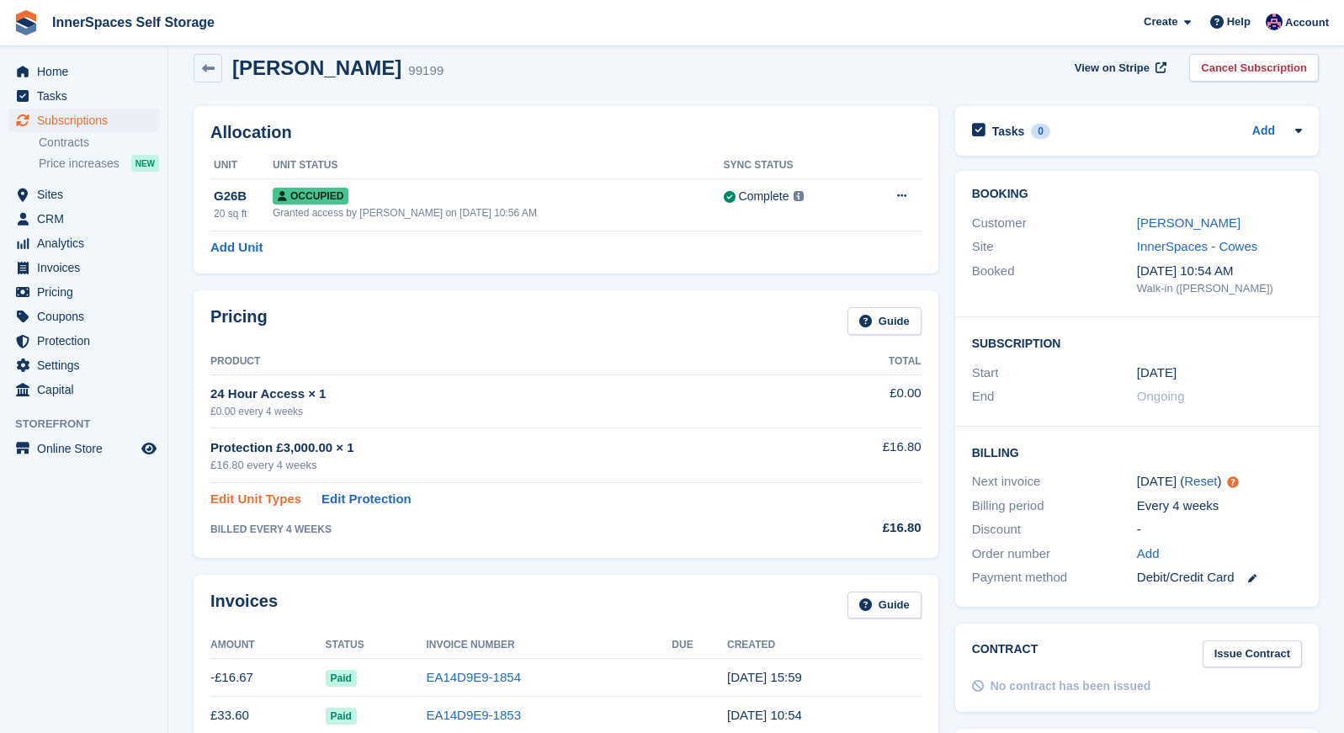
click at [266, 504] on link "Edit Unit Types" at bounding box center [255, 499] width 91 height 19
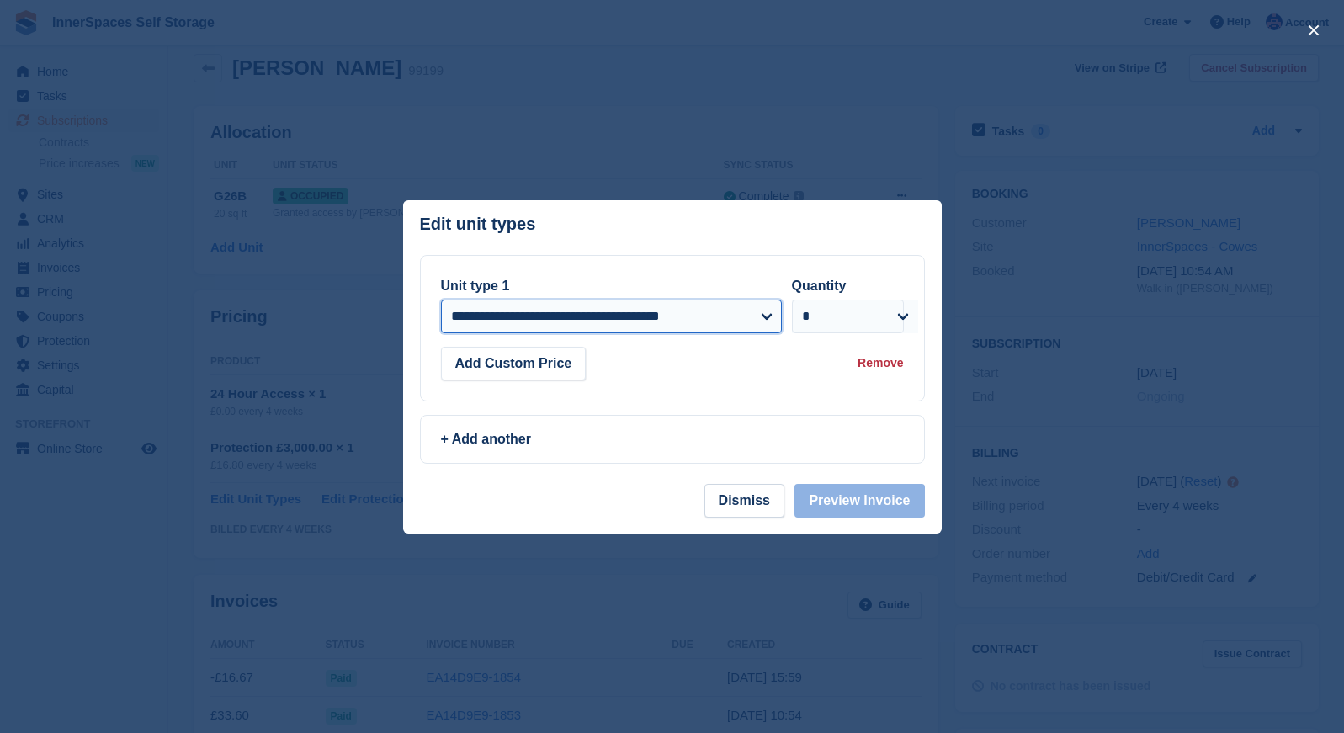
click at [504, 309] on select "**********" at bounding box center [611, 317] width 341 height 34
click at [511, 440] on div "+ Add another" at bounding box center [672, 439] width 463 height 20
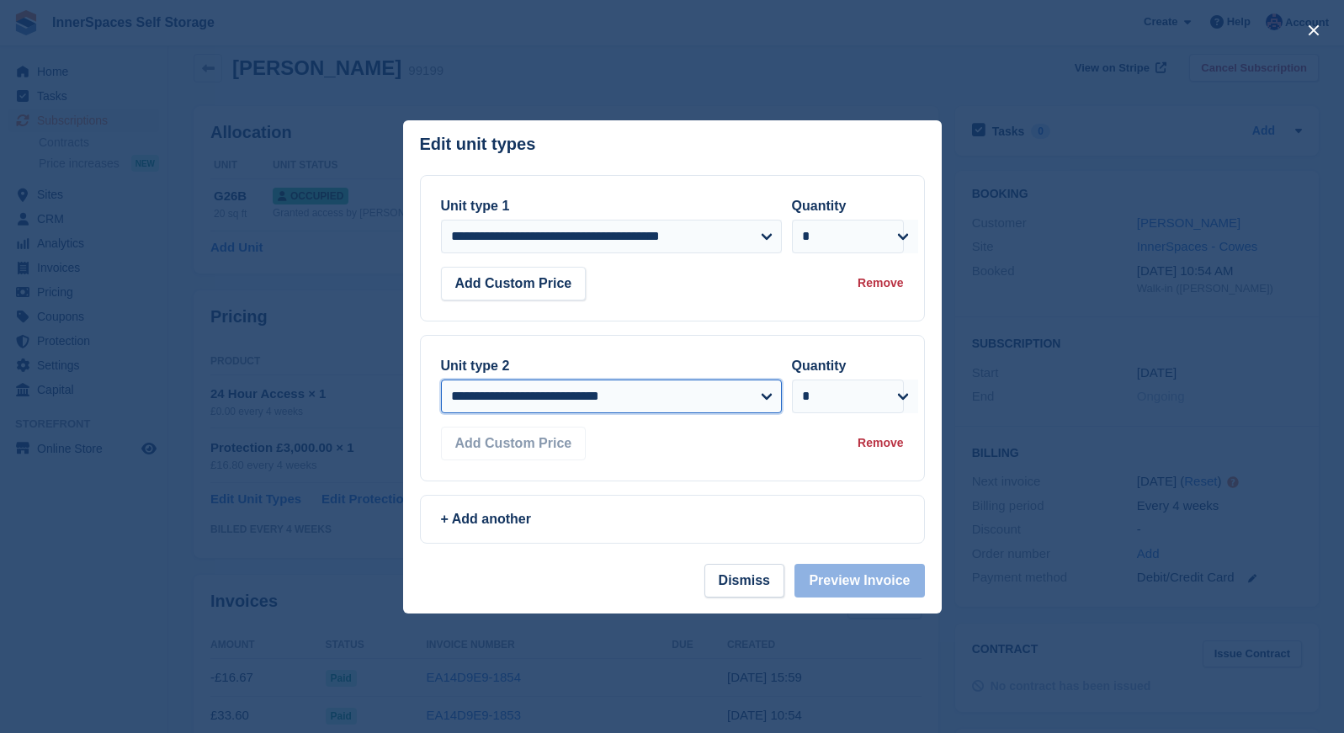
click at [509, 397] on select "**********" at bounding box center [611, 397] width 341 height 34
select select "*****"
click at [441, 380] on select "**********" at bounding box center [611, 397] width 341 height 34
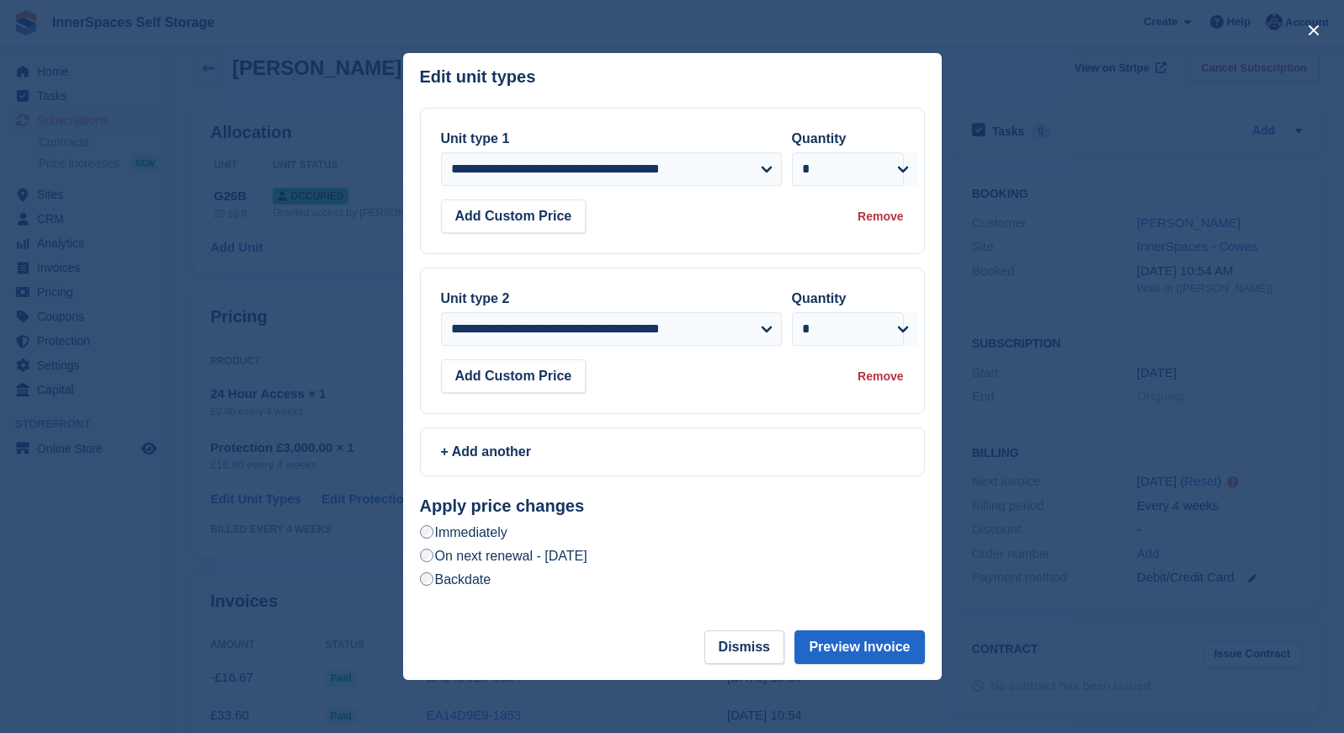
click at [469, 587] on label "Backdate" at bounding box center [456, 580] width 72 height 18
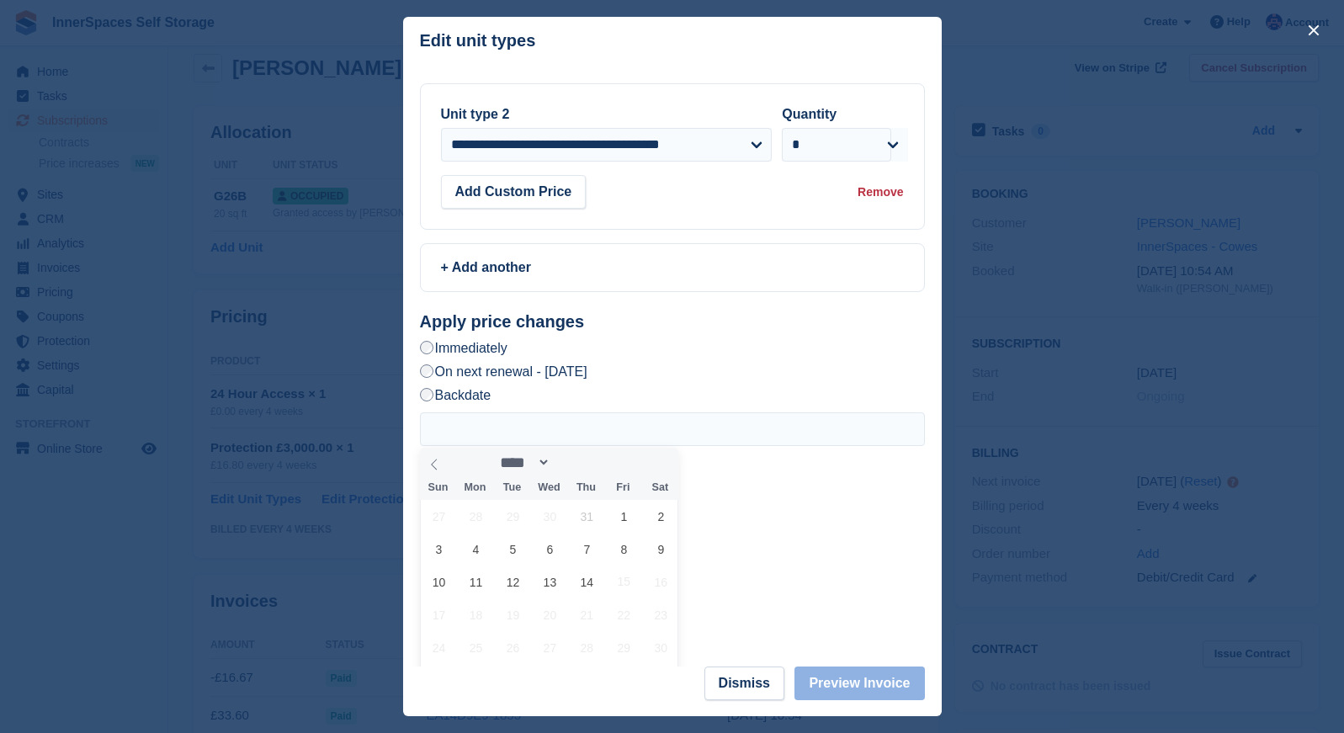
scroll to position [150, 0]
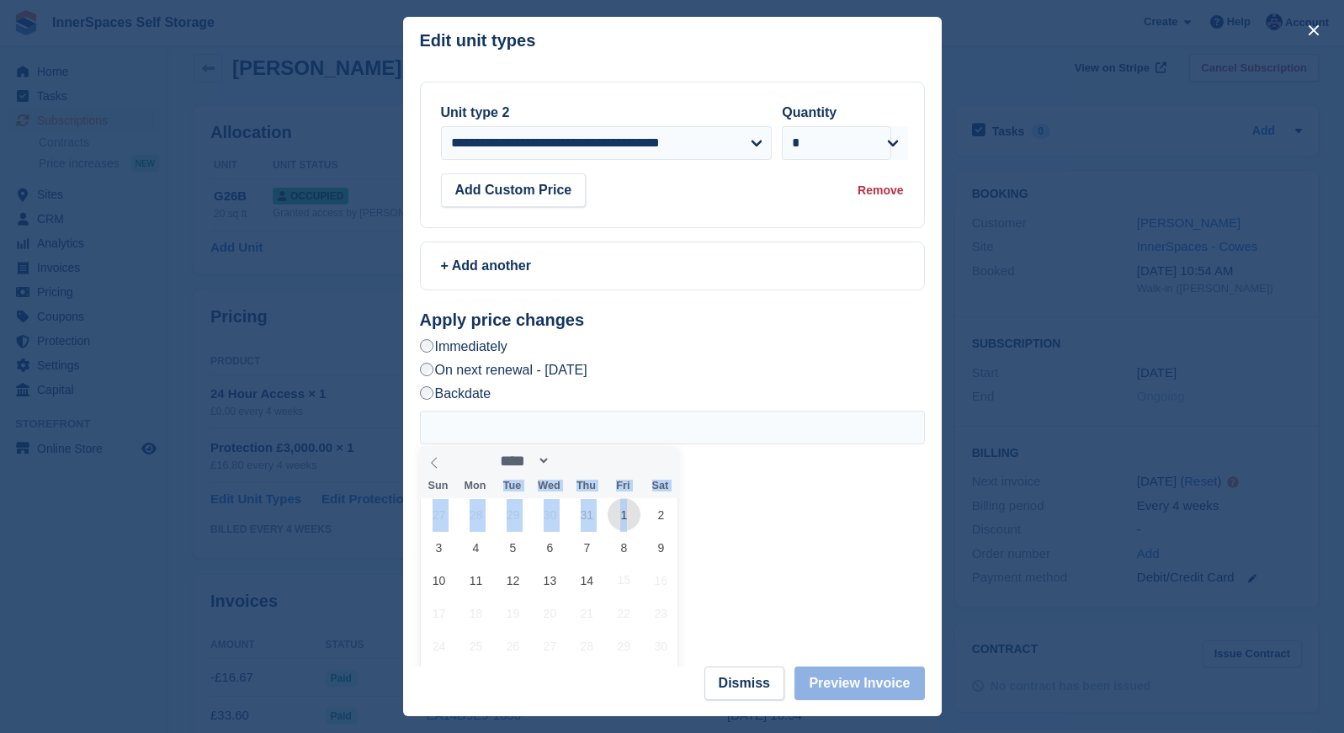
drag, startPoint x: 628, startPoint y: 518, endPoint x: 437, endPoint y: 478, distance: 195.3
click at [492, 491] on div "Sun Mon Tue Wed Thu Fri Sat 27 28 29 30 31 1 2 3 4 5 6 7 8 9 10 11 12 13 14 15 …" at bounding box center [549, 585] width 259 height 221
click at [436, 464] on icon at bounding box center [434, 463] width 12 height 12
select select "*"
click at [594, 646] on span "31" at bounding box center [587, 646] width 33 height 33
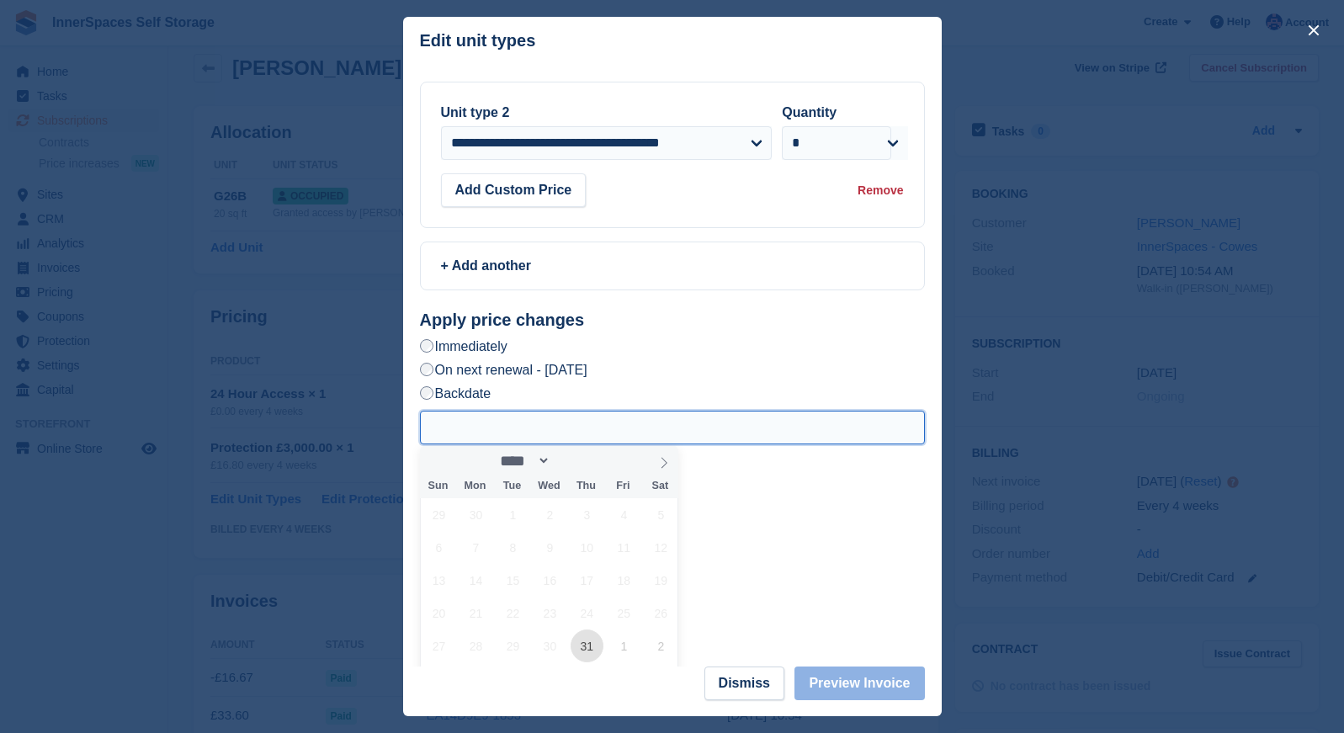
type input "**********"
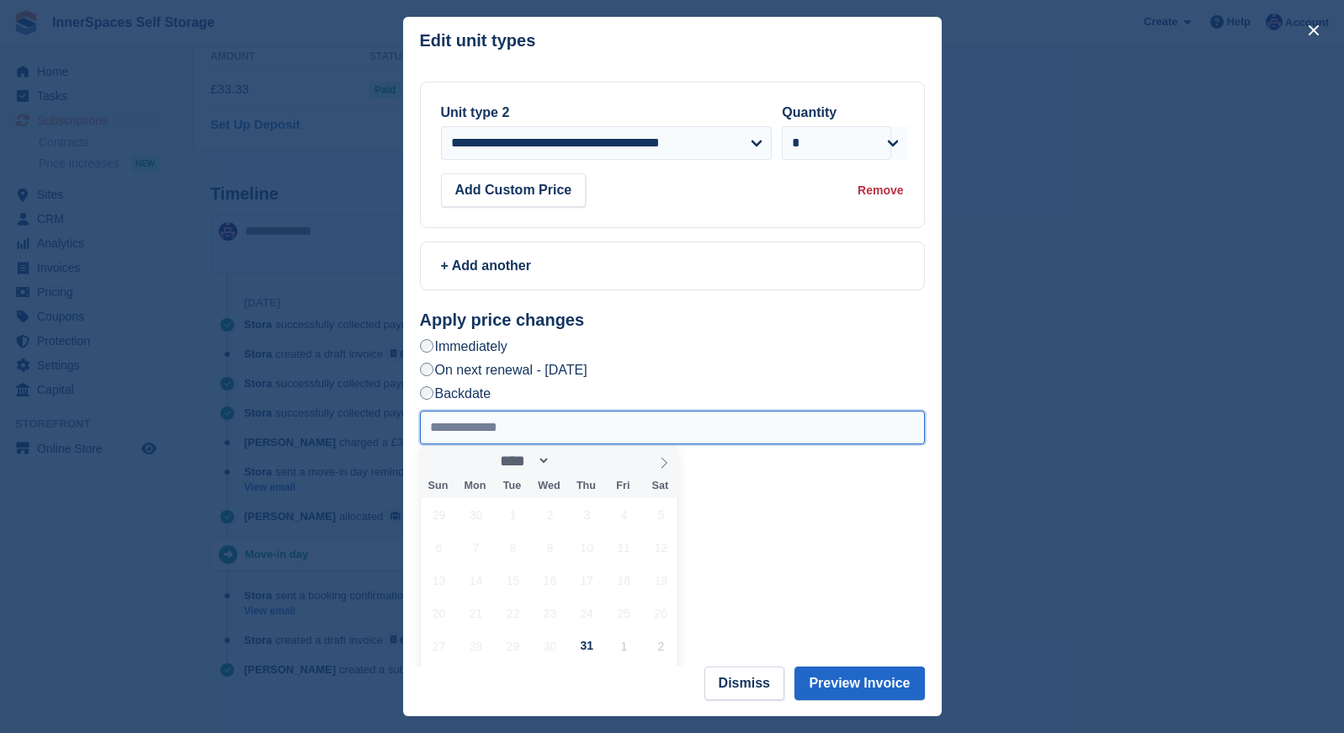
scroll to position [776, 0]
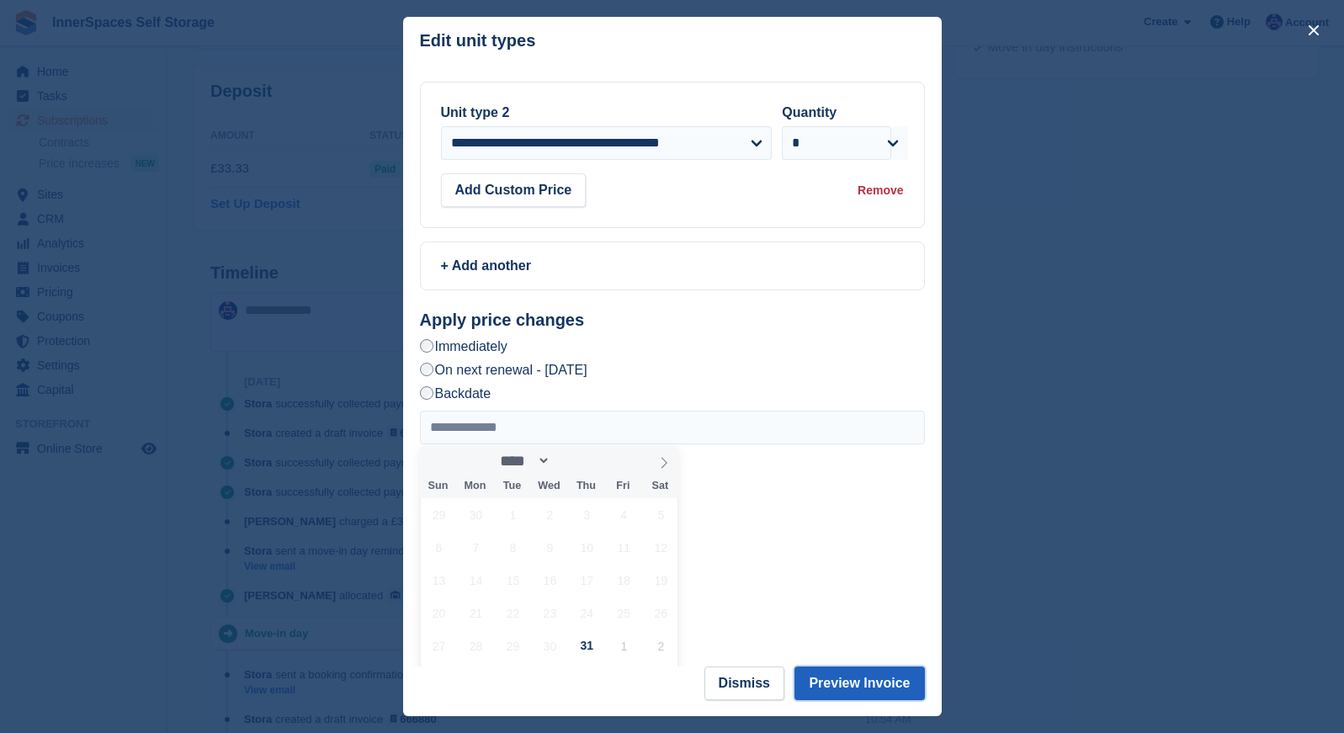
click at [837, 682] on button "Preview Invoice" at bounding box center [860, 684] width 130 height 34
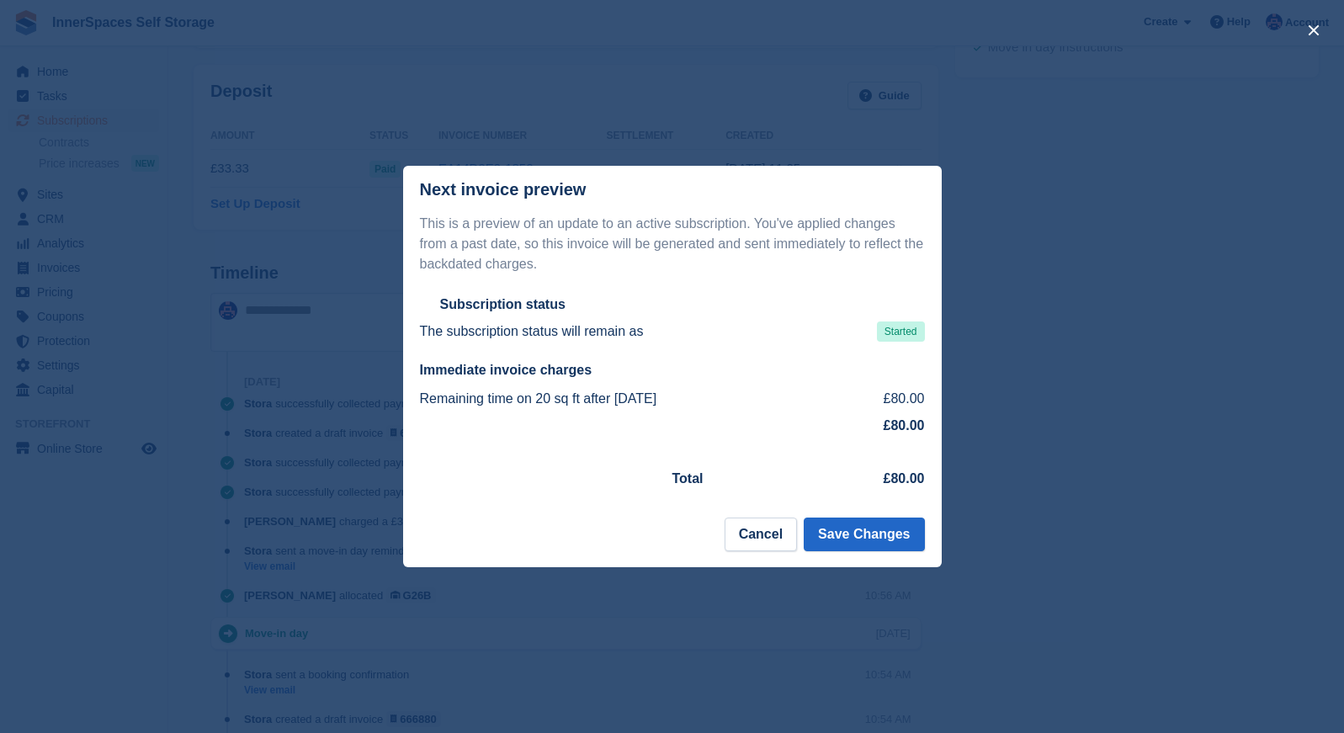
click at [907, 512] on section "This is a preview of an update to an active subscription. You've applied change…" at bounding box center [672, 366] width 539 height 305
drag, startPoint x: 911, startPoint y: 582, endPoint x: 889, endPoint y: 544, distance: 44.5
click at [900, 562] on div "Next invoice preview This is a preview of an update to an active subscription. …" at bounding box center [672, 366] width 1344 height 733
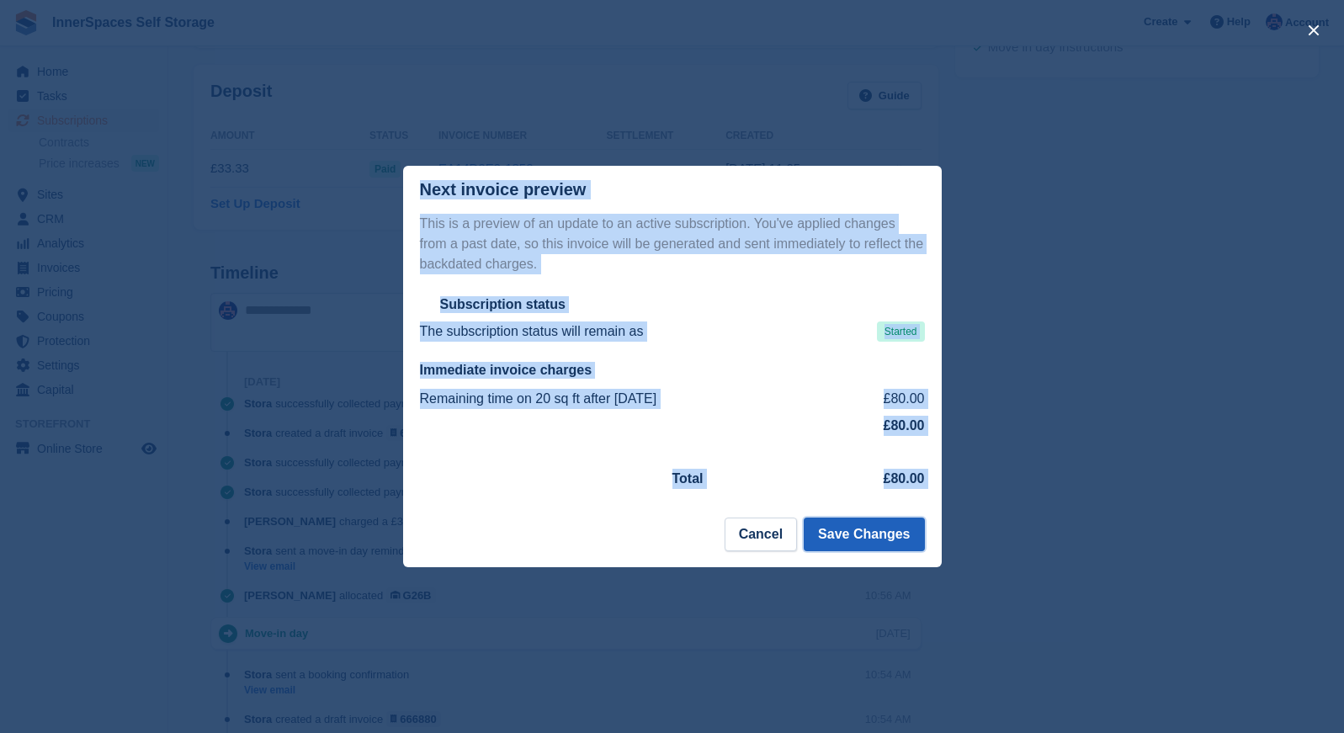
click at [881, 530] on button "Save Changes" at bounding box center [864, 535] width 120 height 34
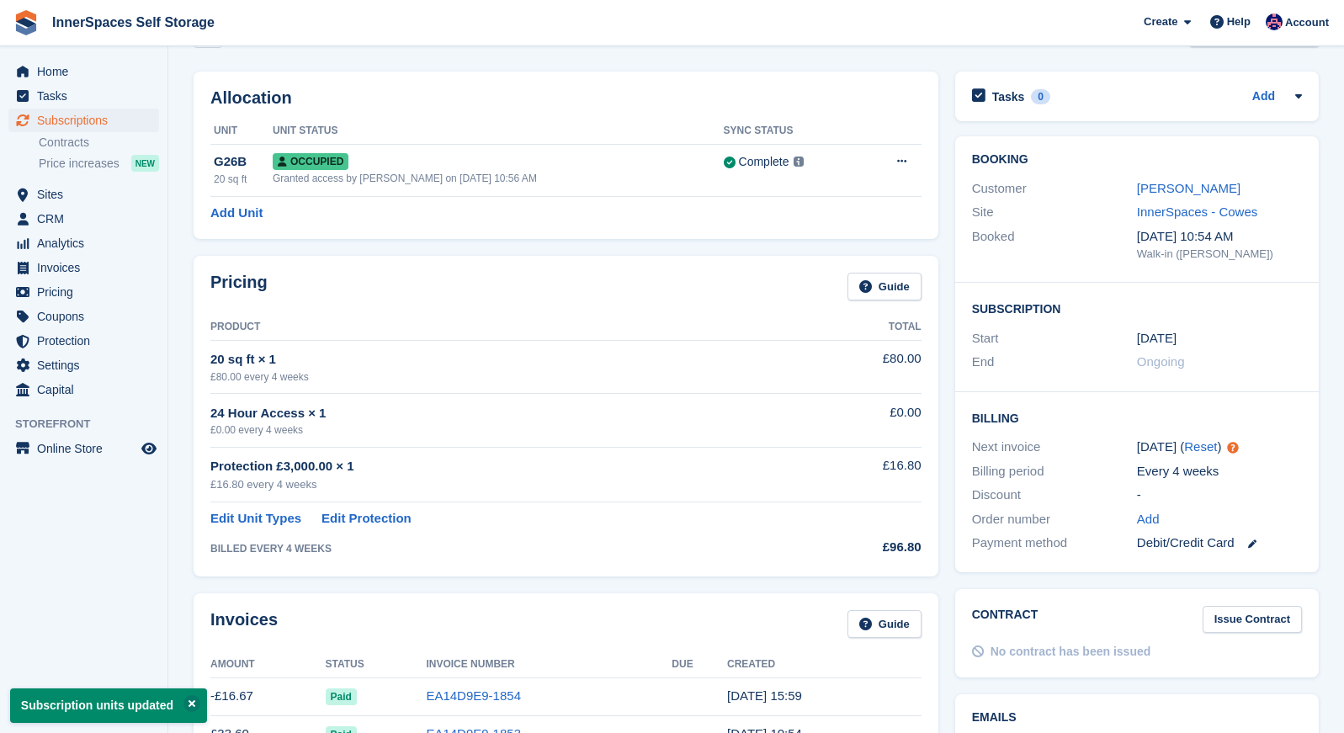
scroll to position [0, 0]
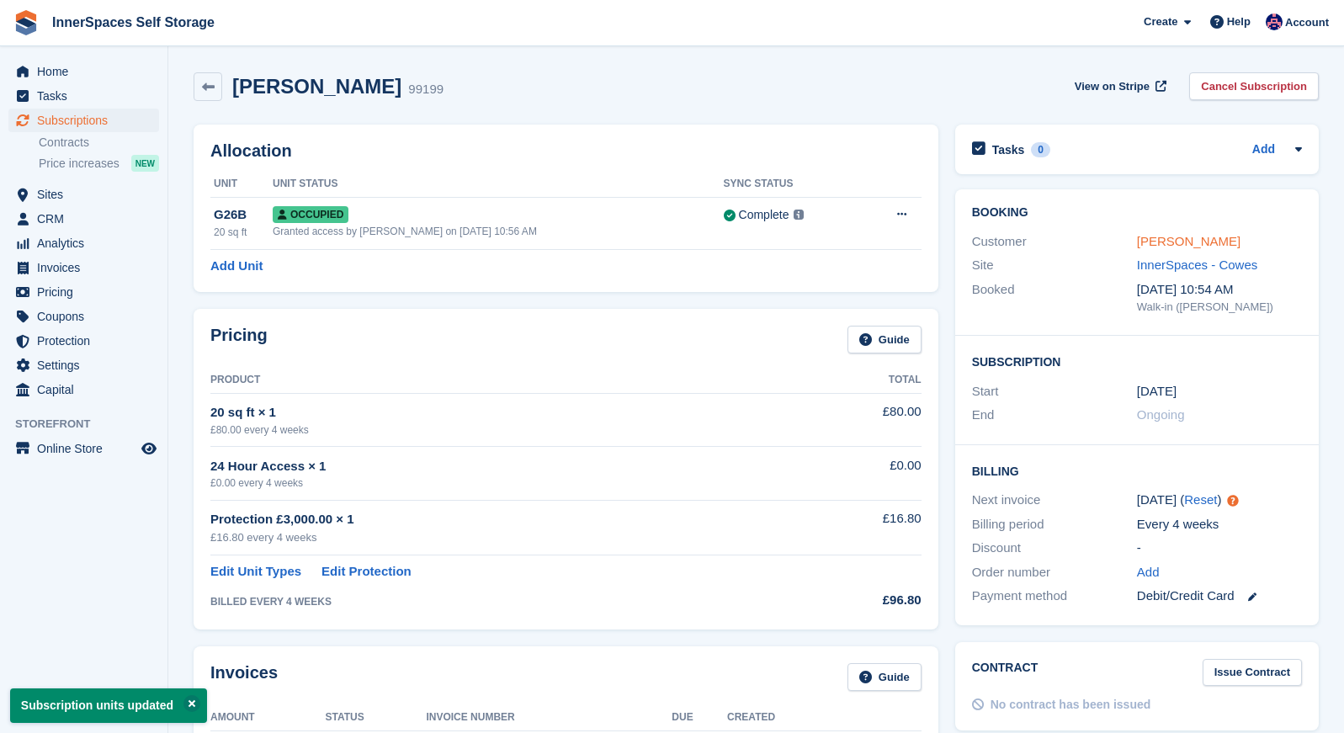
click at [1193, 240] on link "[PERSON_NAME]" at bounding box center [1189, 241] width 104 height 14
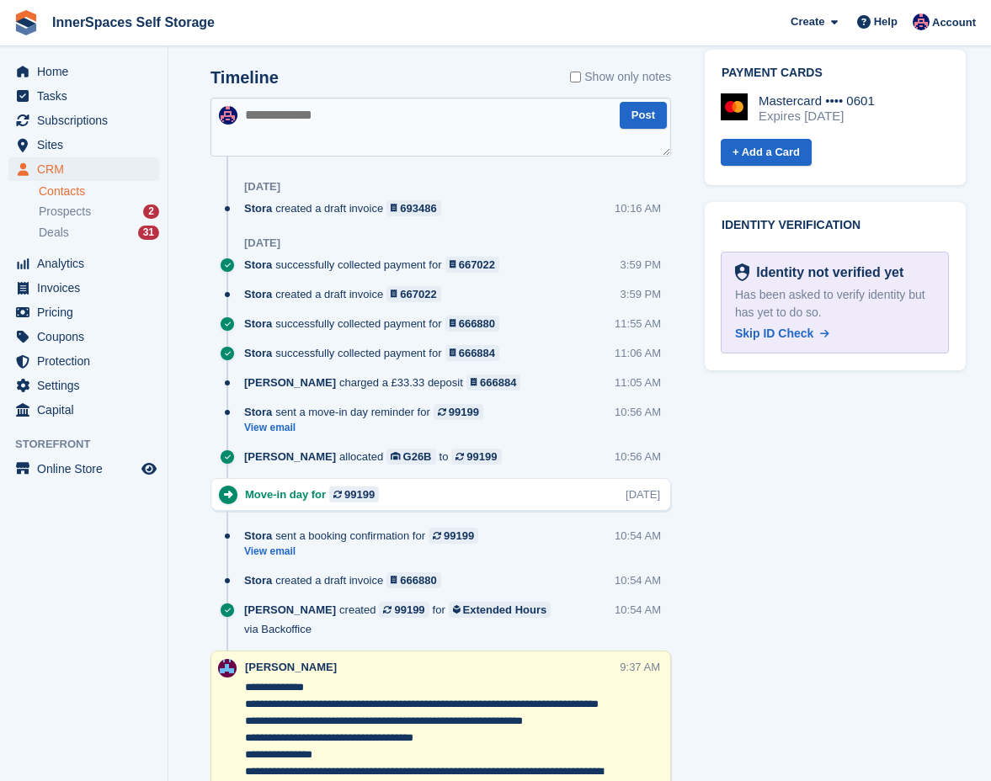
scroll to position [967, 0]
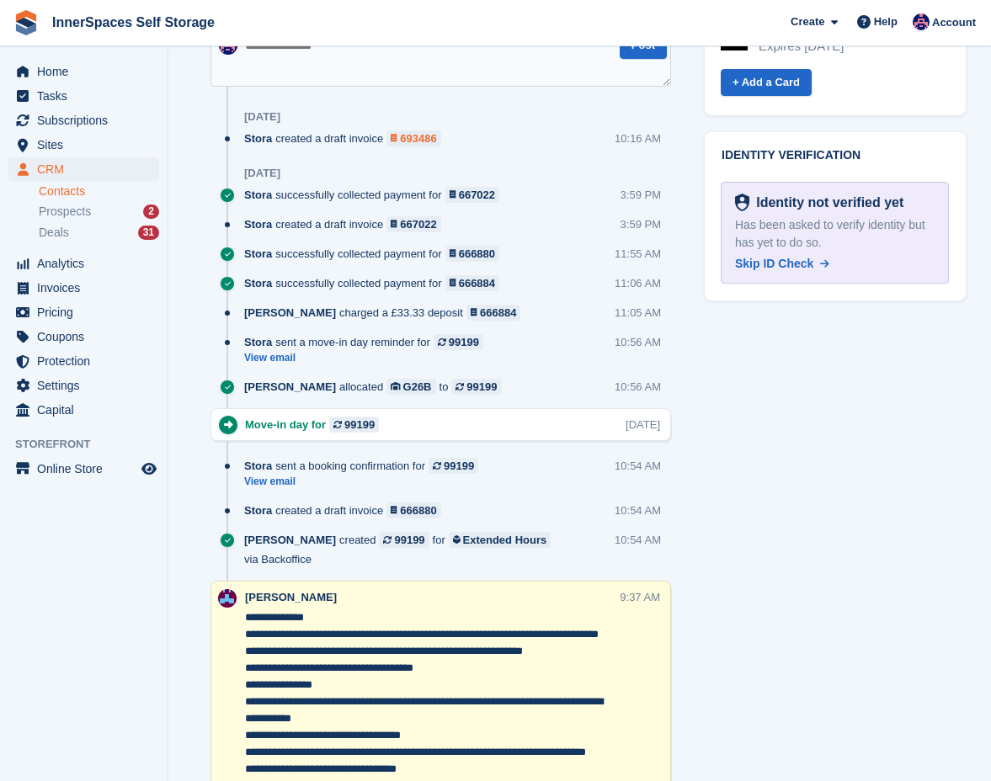
click at [419, 144] on div "693486" at bounding box center [418, 138] width 36 height 16
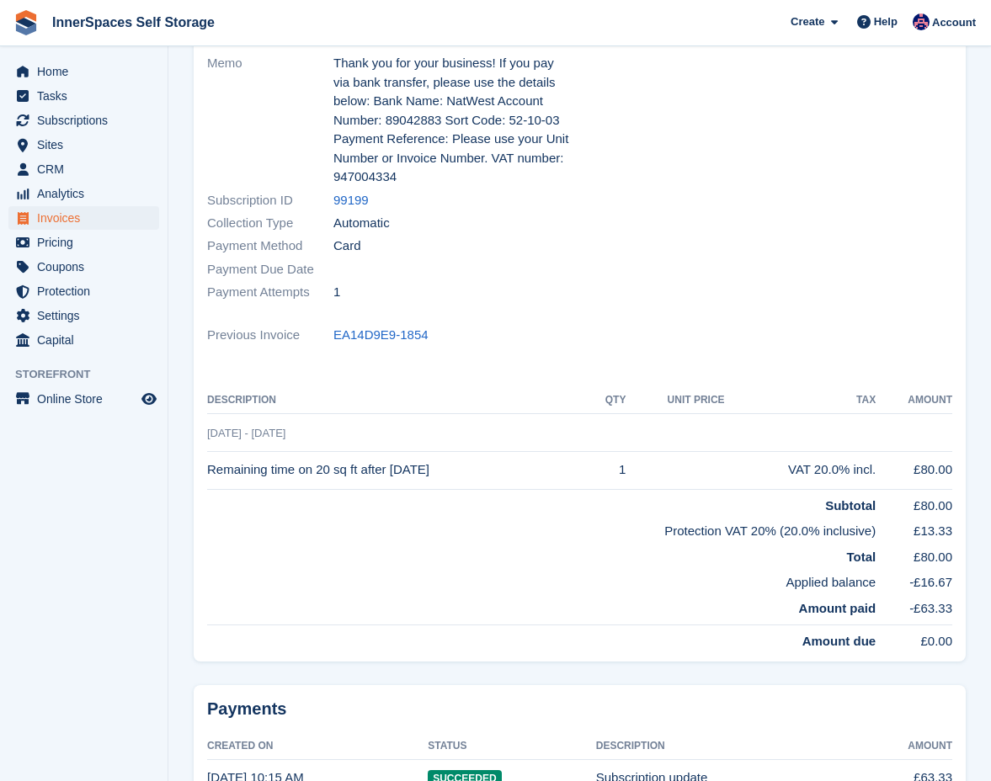
scroll to position [316, 0]
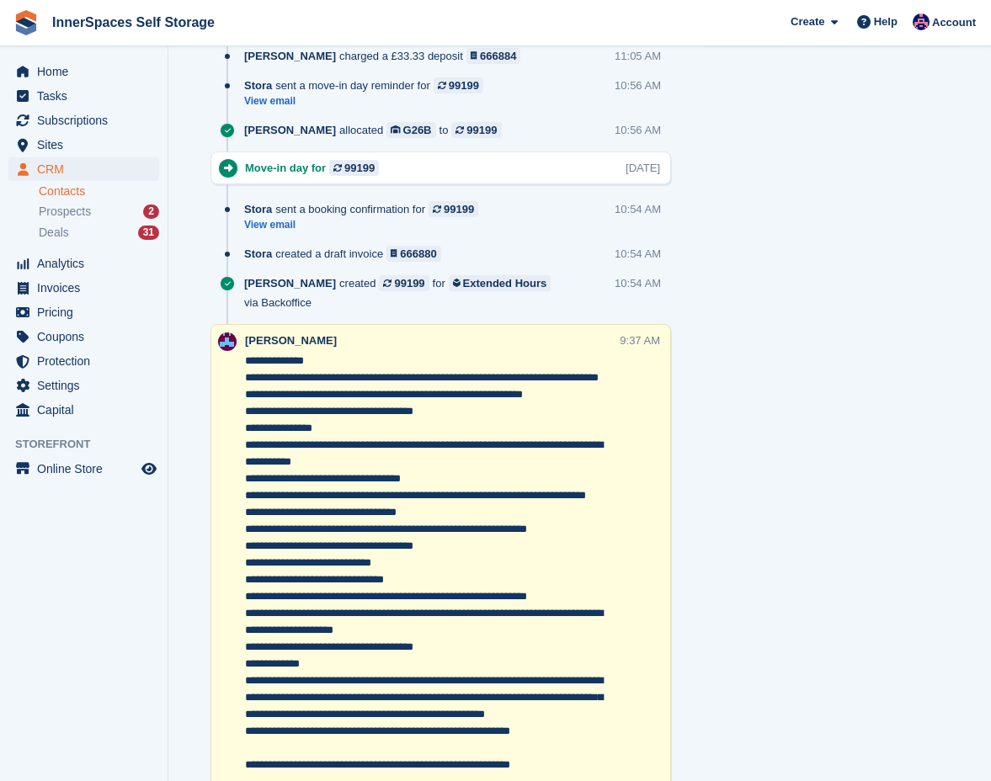
scroll to position [1318, 0]
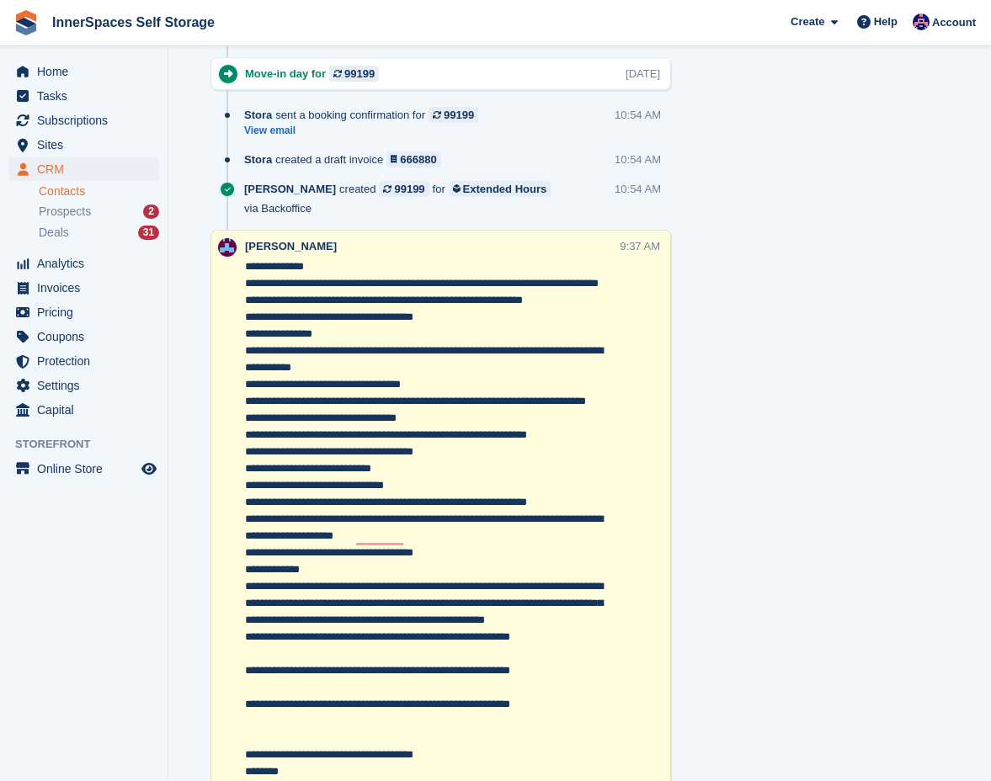
drag, startPoint x: 302, startPoint y: 666, endPoint x: 340, endPoint y: 671, distance: 38.2
click at [340, 671] on textarea "To enrich screen reader interactions, please activate Accessibility in Grammarl…" at bounding box center [431, 679] width 372 height 842
click at [342, 672] on textarea "To enrich screen reader interactions, please activate Accessibility in Grammarl…" at bounding box center [431, 679] width 372 height 842
drag, startPoint x: 342, startPoint y: 672, endPoint x: 300, endPoint y: 672, distance: 41.2
click at [300, 672] on textarea "To enrich screen reader interactions, please activate Accessibility in Grammarl…" at bounding box center [431, 679] width 372 height 842
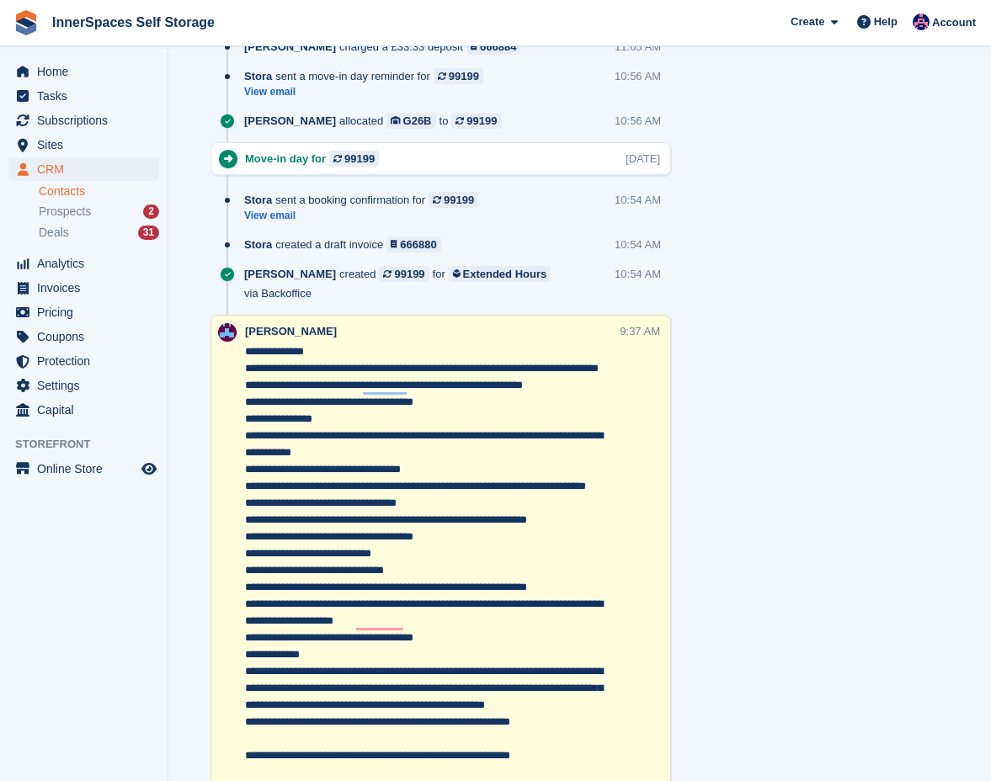
scroll to position [802, 0]
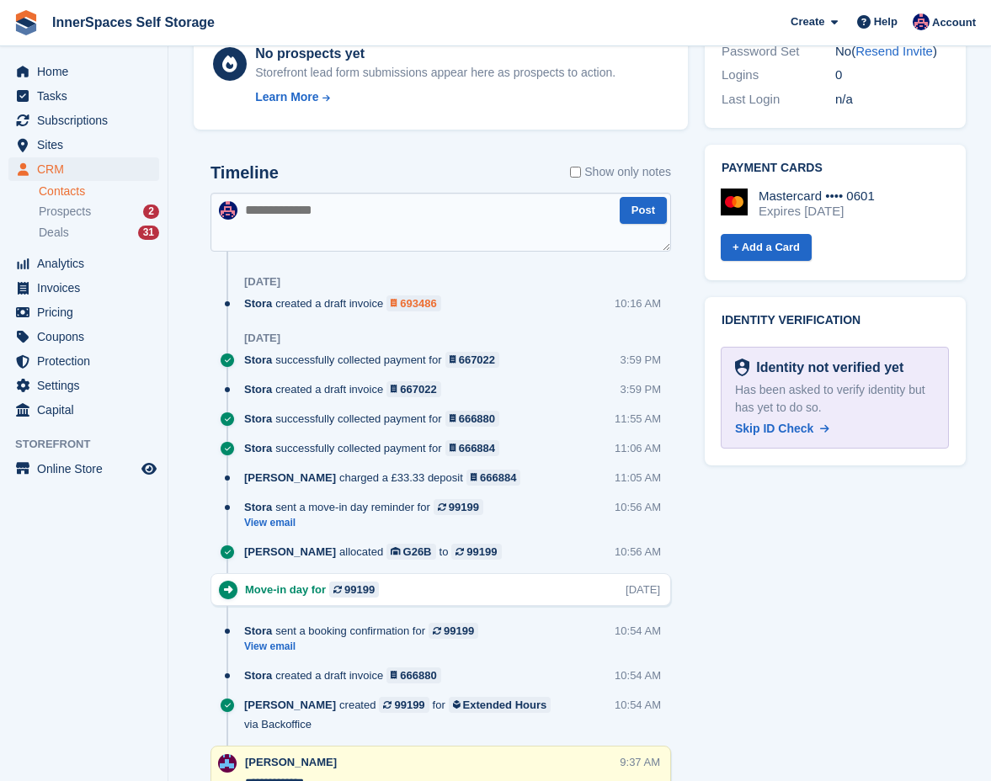
click at [418, 298] on div "693486" at bounding box center [418, 303] width 36 height 16
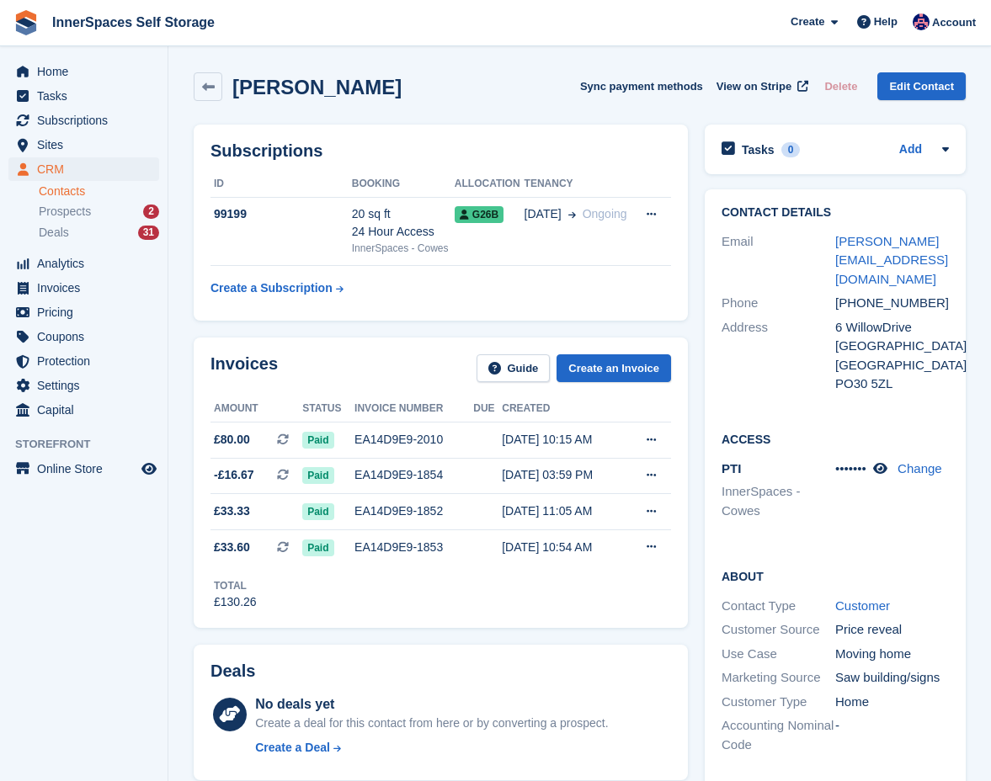
scroll to position [802, 0]
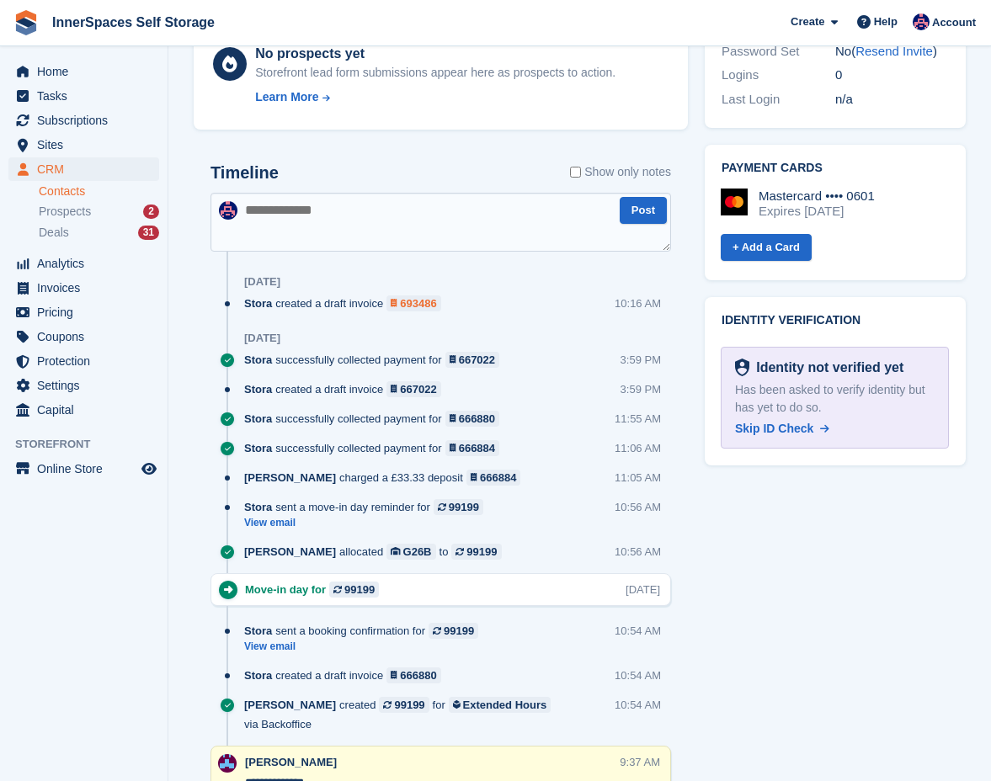
click at [421, 311] on div "693486" at bounding box center [418, 303] width 36 height 16
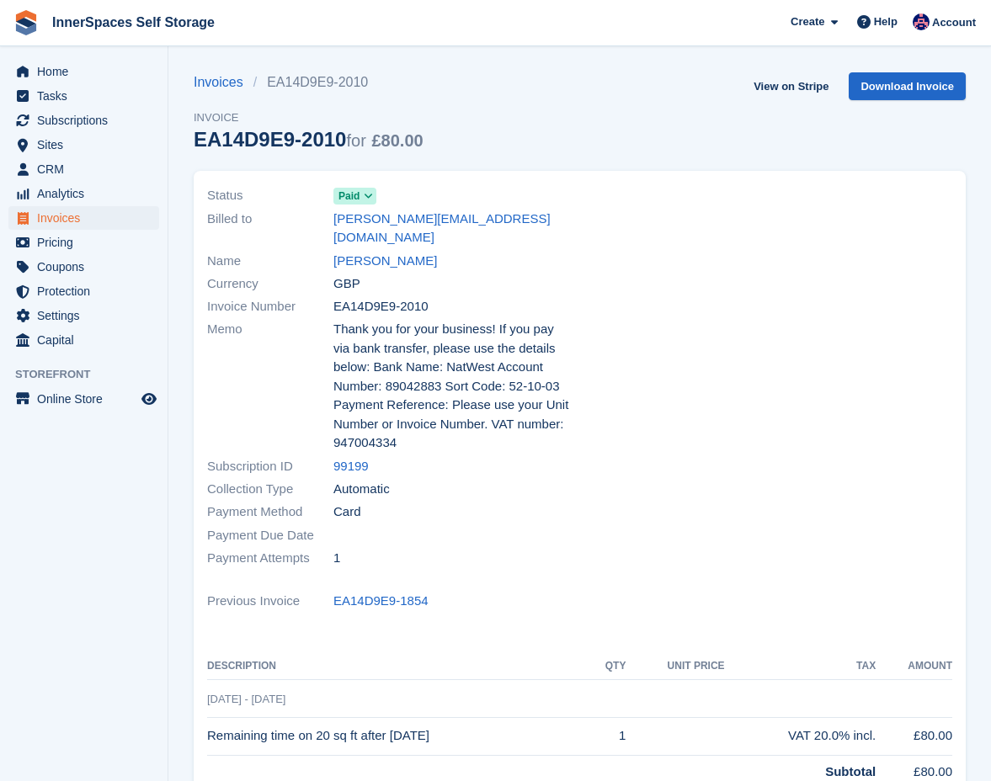
click at [355, 199] on span "Paid" at bounding box center [348, 196] width 21 height 15
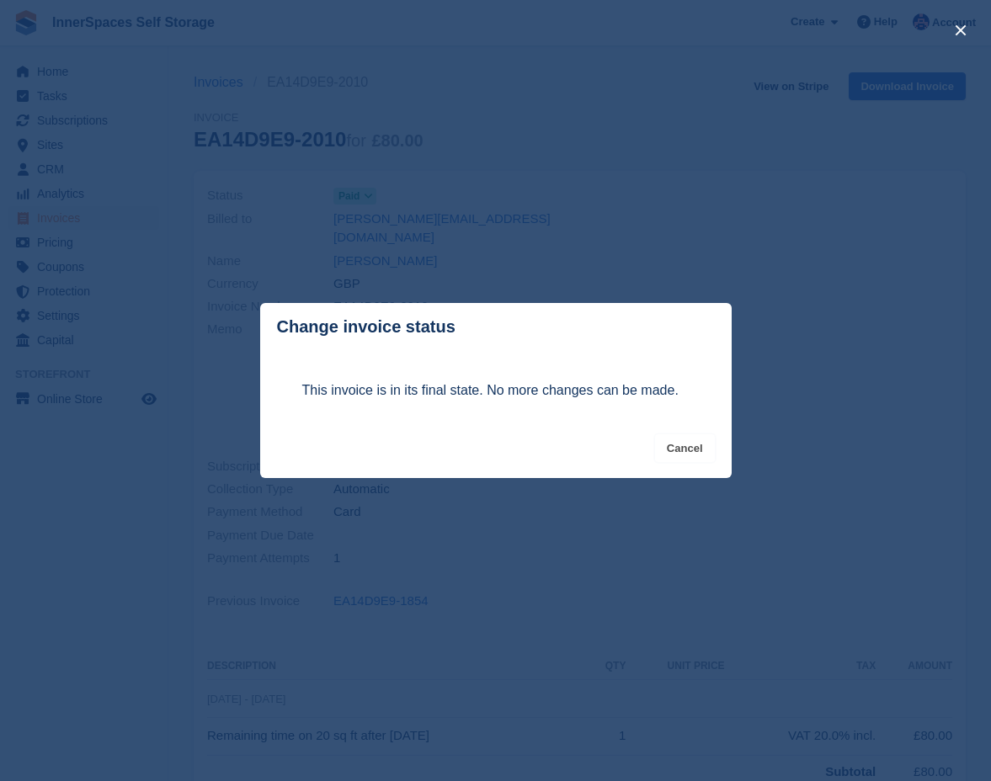
drag, startPoint x: 681, startPoint y: 445, endPoint x: 672, endPoint y: 437, distance: 11.9
click at [678, 443] on button "Cancel" at bounding box center [685, 448] width 60 height 28
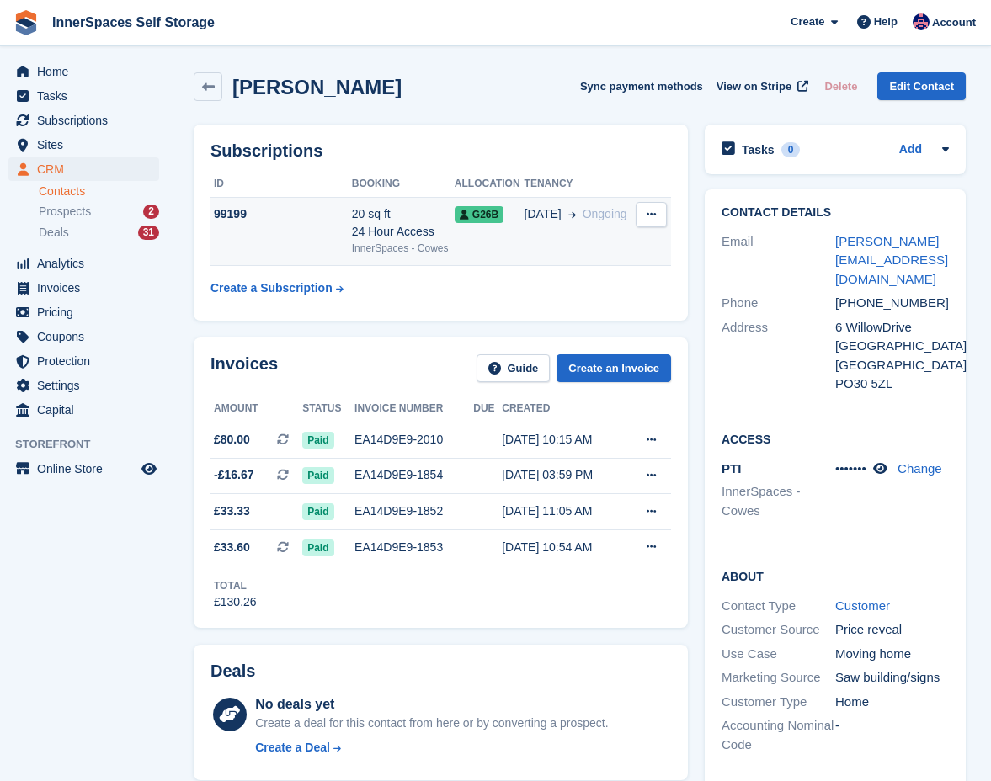
click at [263, 229] on td "99199" at bounding box center [280, 231] width 141 height 69
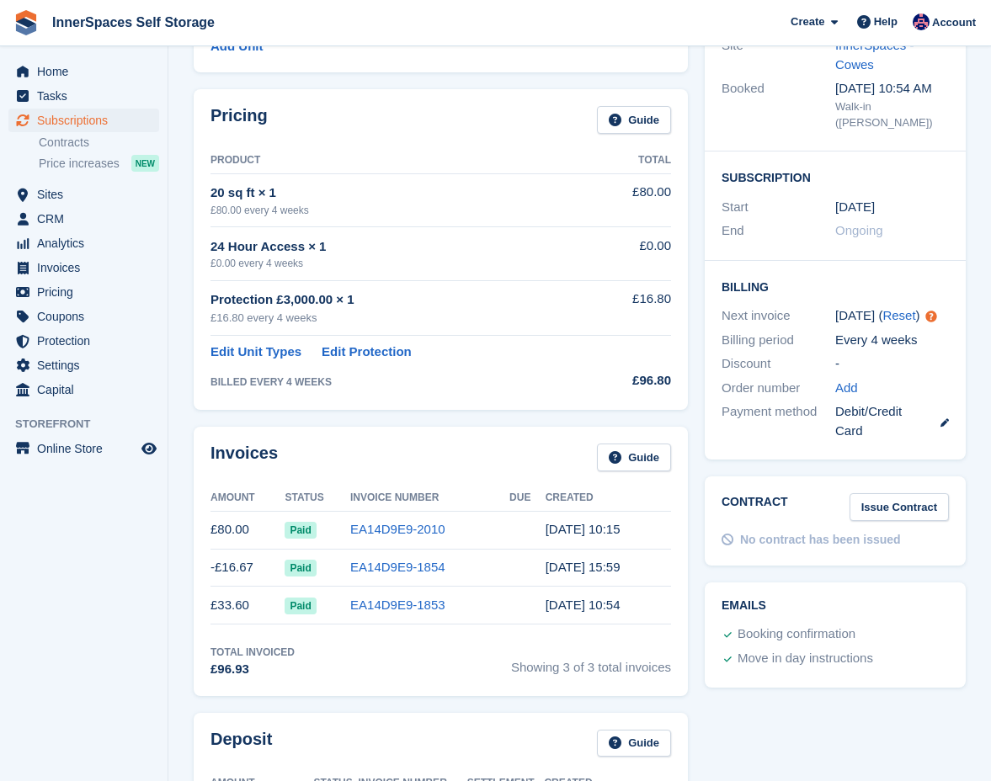
scroll to position [228, 0]
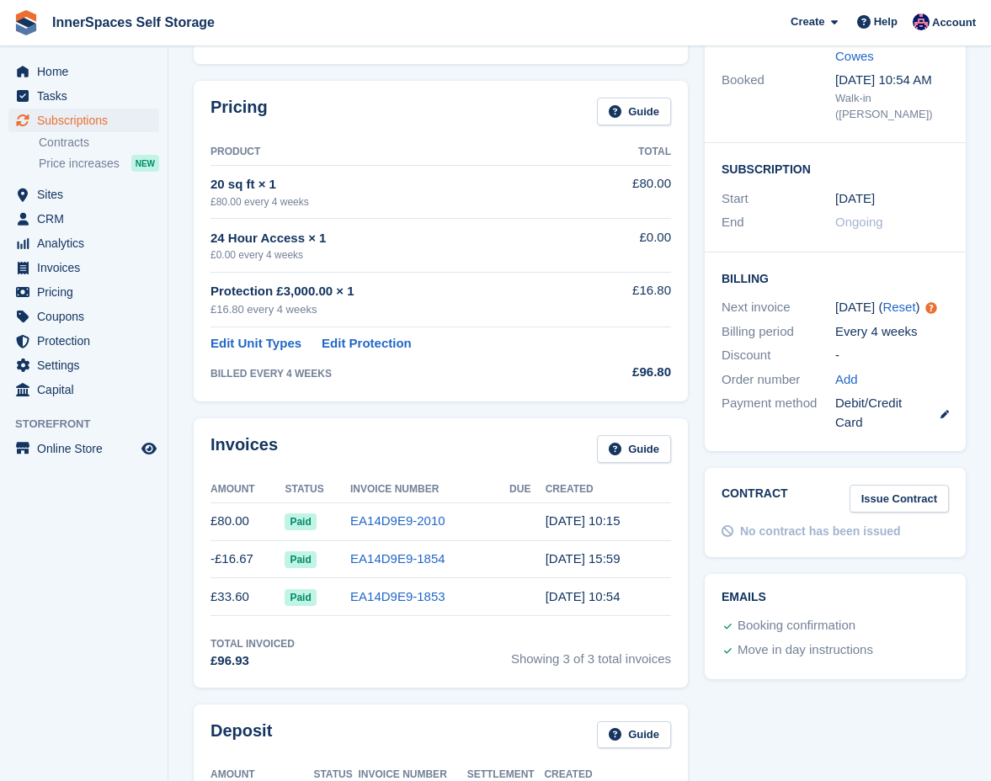
drag, startPoint x: 286, startPoint y: 245, endPoint x: 365, endPoint y: 250, distance: 79.3
click at [365, 250] on td "24 Hour Access × 1 £0.00 every 4 weeks" at bounding box center [403, 245] width 386 height 53
click at [368, 250] on div "£0.00 every 4 weeks" at bounding box center [403, 254] width 386 height 15
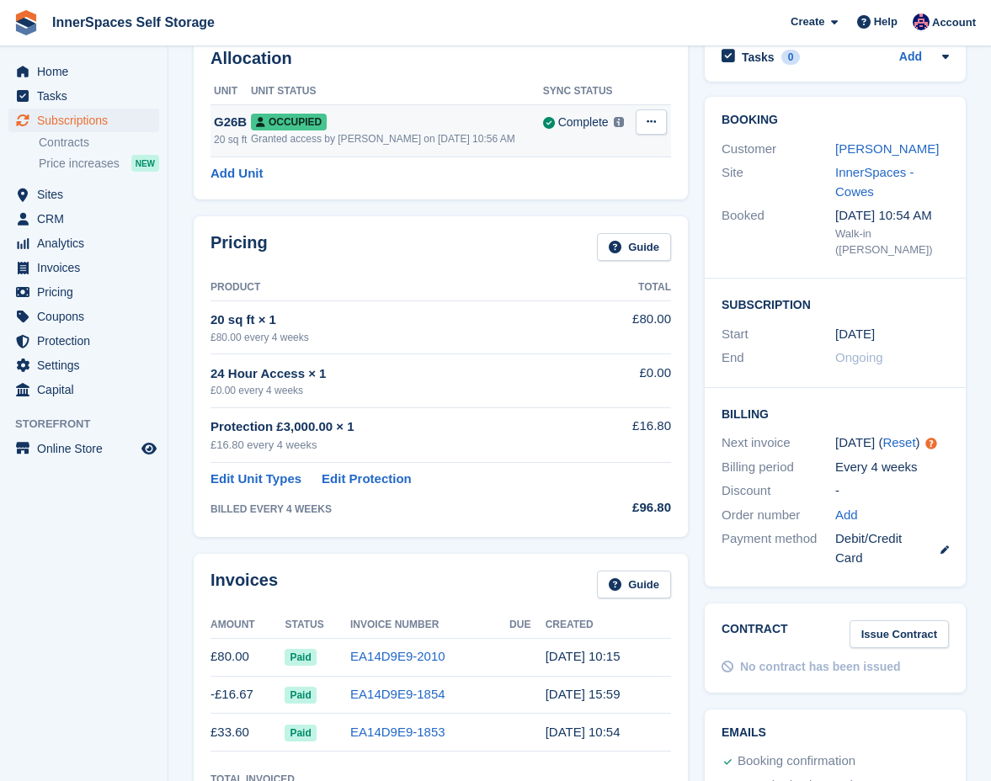
scroll to position [0, 0]
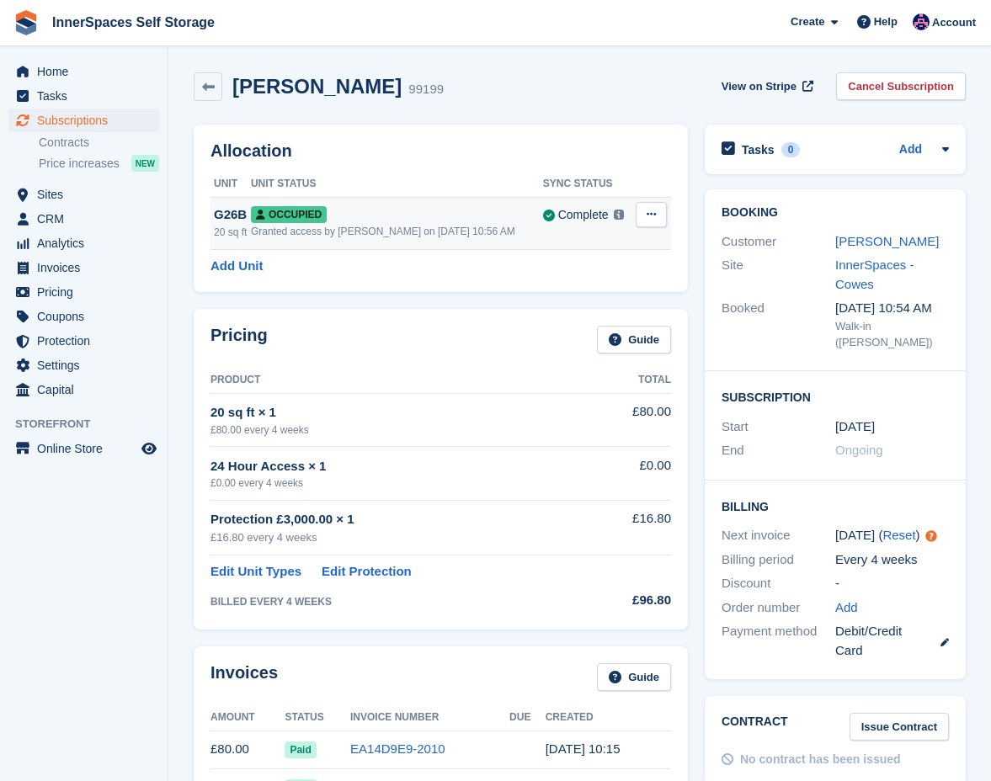
click at [354, 232] on div "Granted access by Paul Allo on 31st Jul, 10:56 AM" at bounding box center [397, 231] width 292 height 15
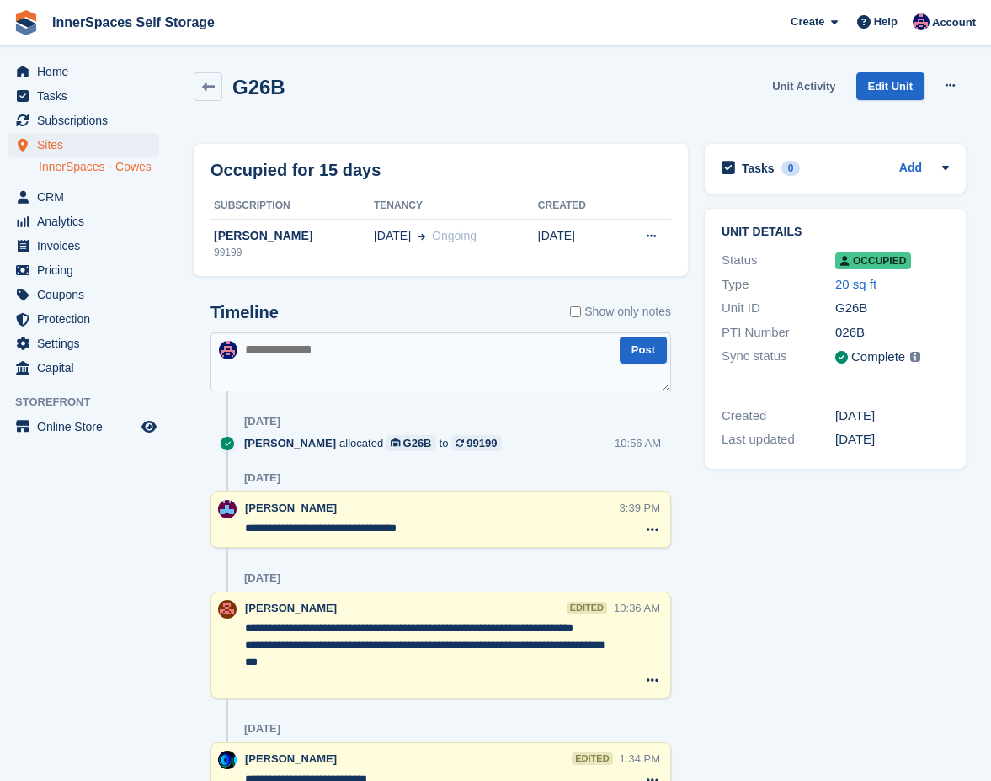
click at [815, 82] on link "Unit Activity" at bounding box center [803, 86] width 77 height 28
click at [884, 81] on link "Edit Unit" at bounding box center [890, 86] width 68 height 28
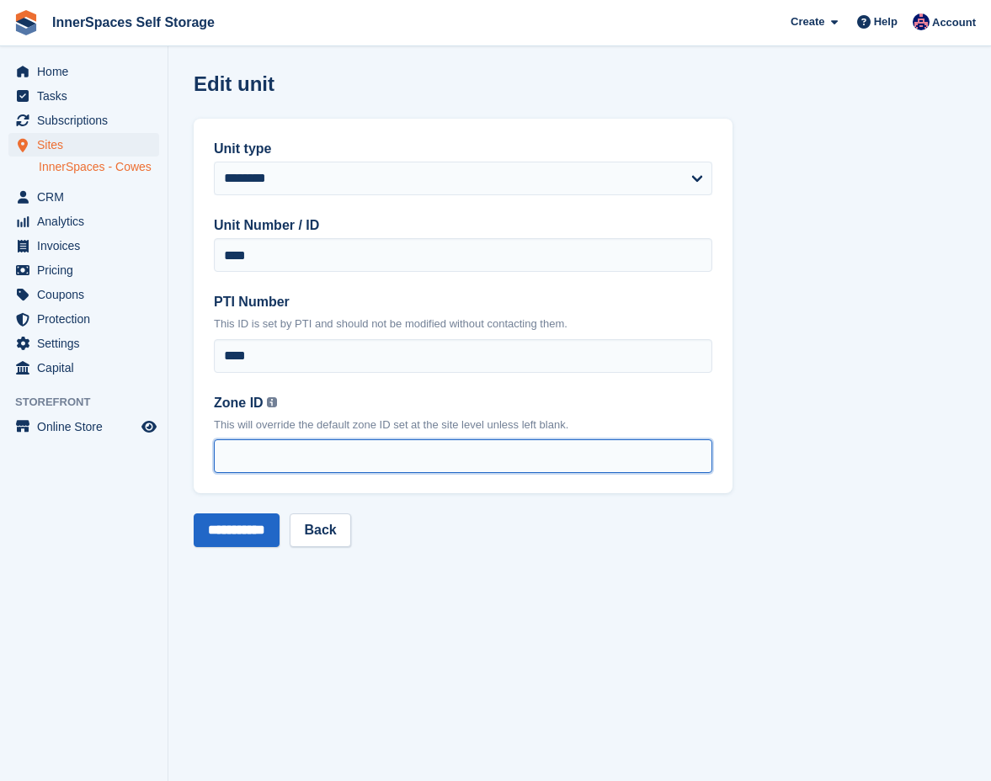
click at [285, 441] on input "Zone ID You can find your zone list under the 'Interface Time Zone' column by o…" at bounding box center [463, 456] width 498 height 34
click at [322, 449] on input "Zone ID You can find your zone list under the 'Interface Time Zone' column by o…" at bounding box center [463, 456] width 498 height 34
click at [322, 448] on input "Zone ID You can find your zone list under the 'Interface Time Zone' column by o…" at bounding box center [463, 456] width 498 height 34
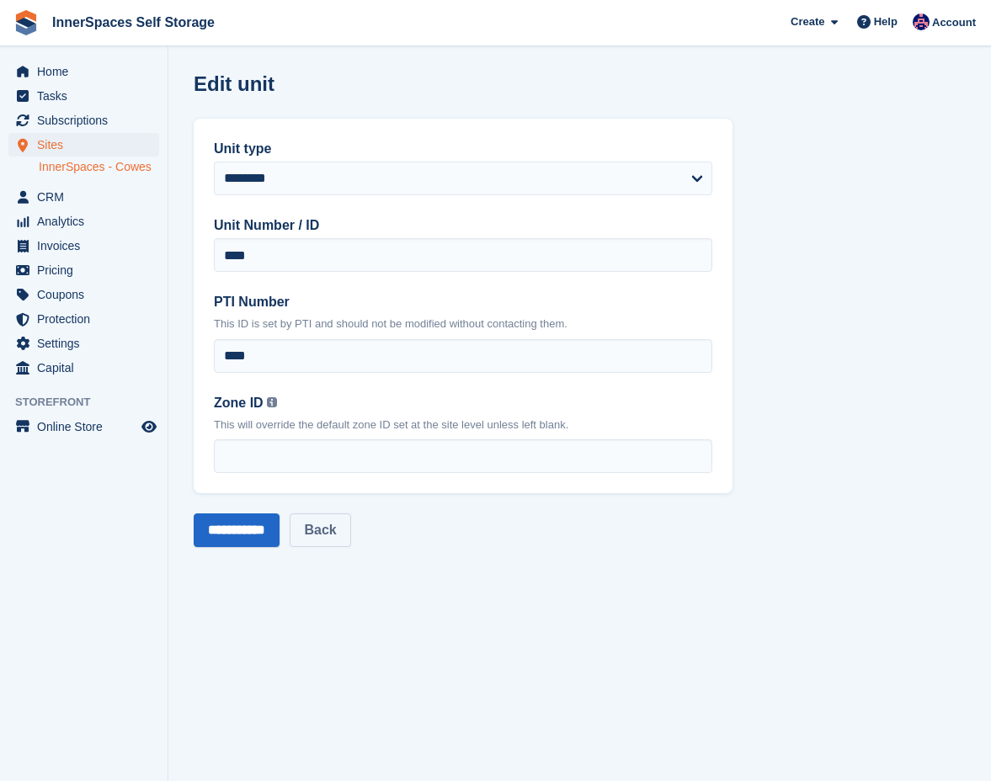
click at [324, 524] on link "Back" at bounding box center [320, 530] width 61 height 34
